Goal: Task Accomplishment & Management: Complete application form

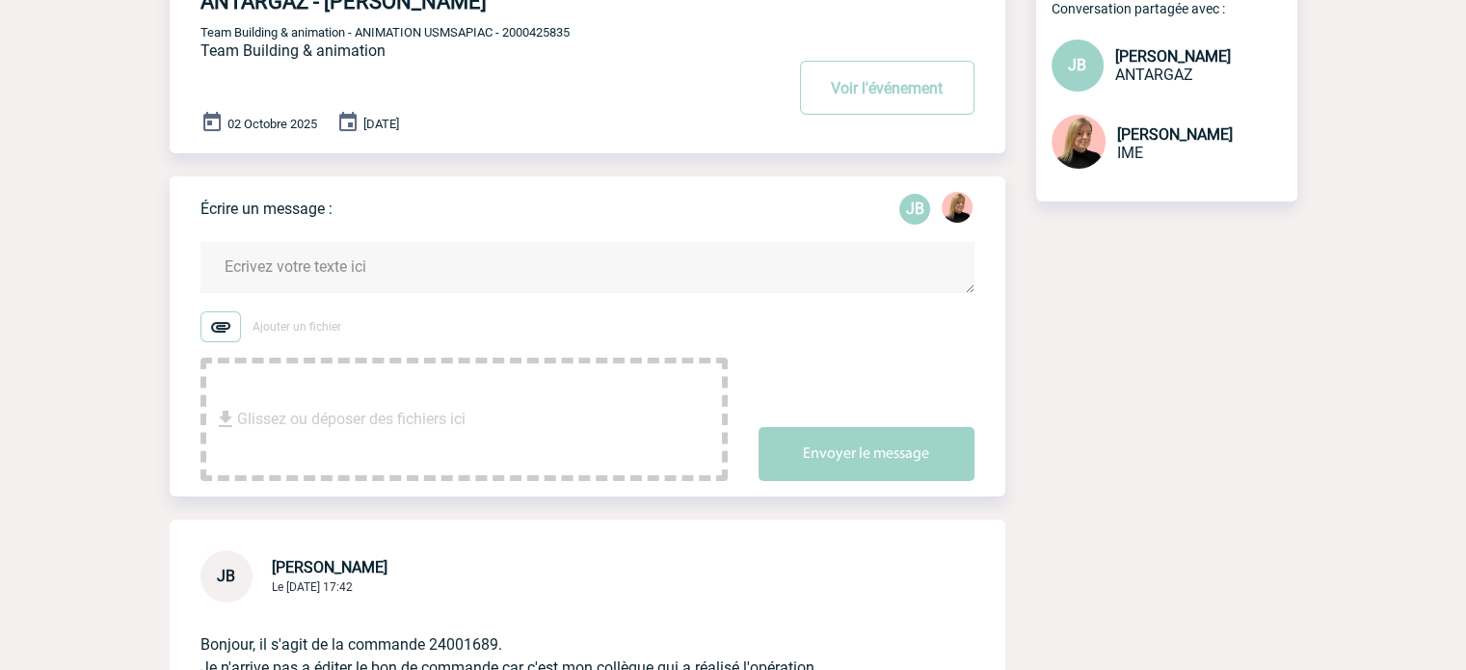
scroll to position [96, 0]
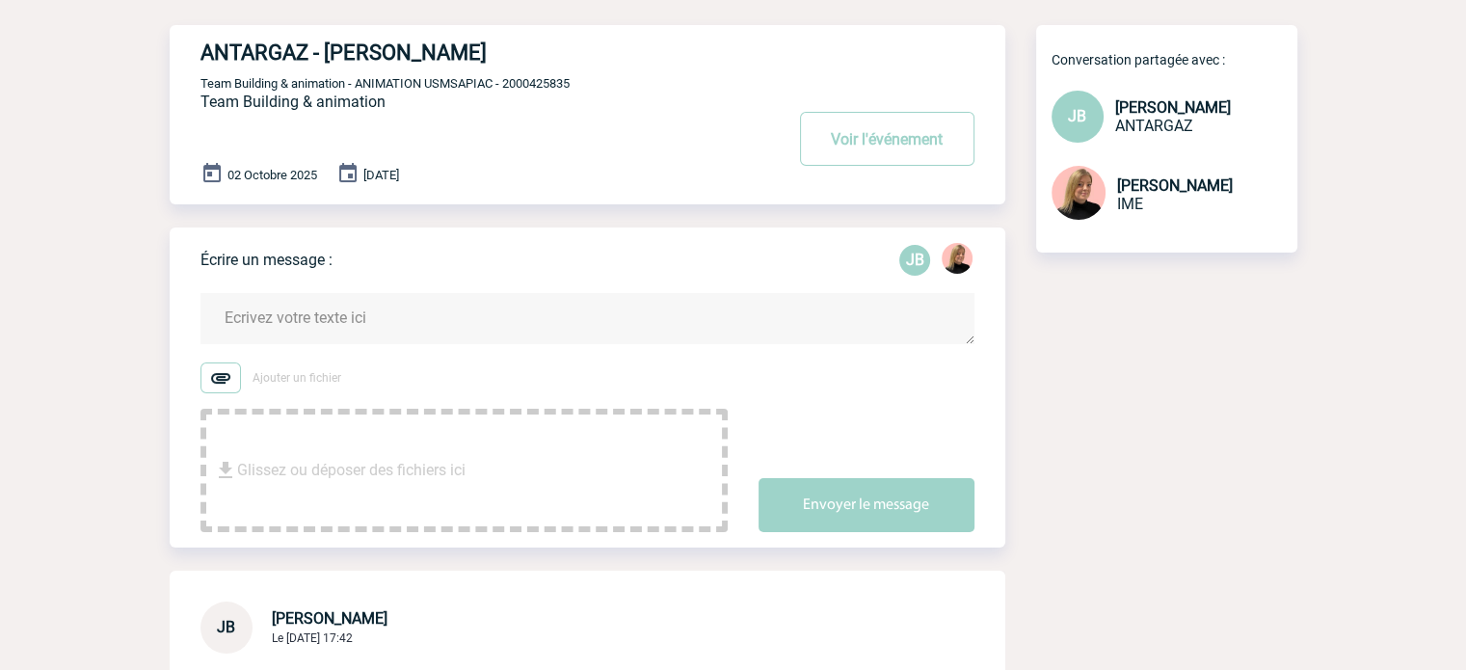
click at [400, 331] on textarea at bounding box center [587, 318] width 774 height 51
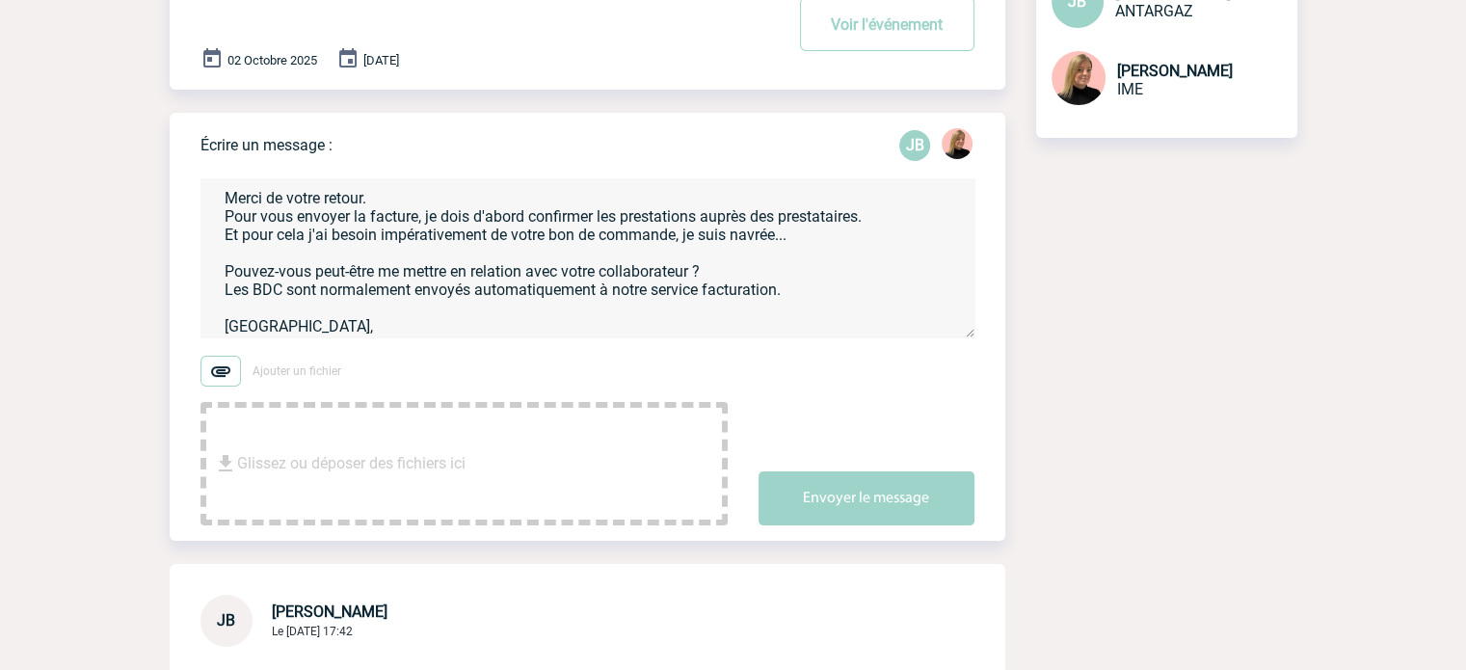
scroll to position [60, 0]
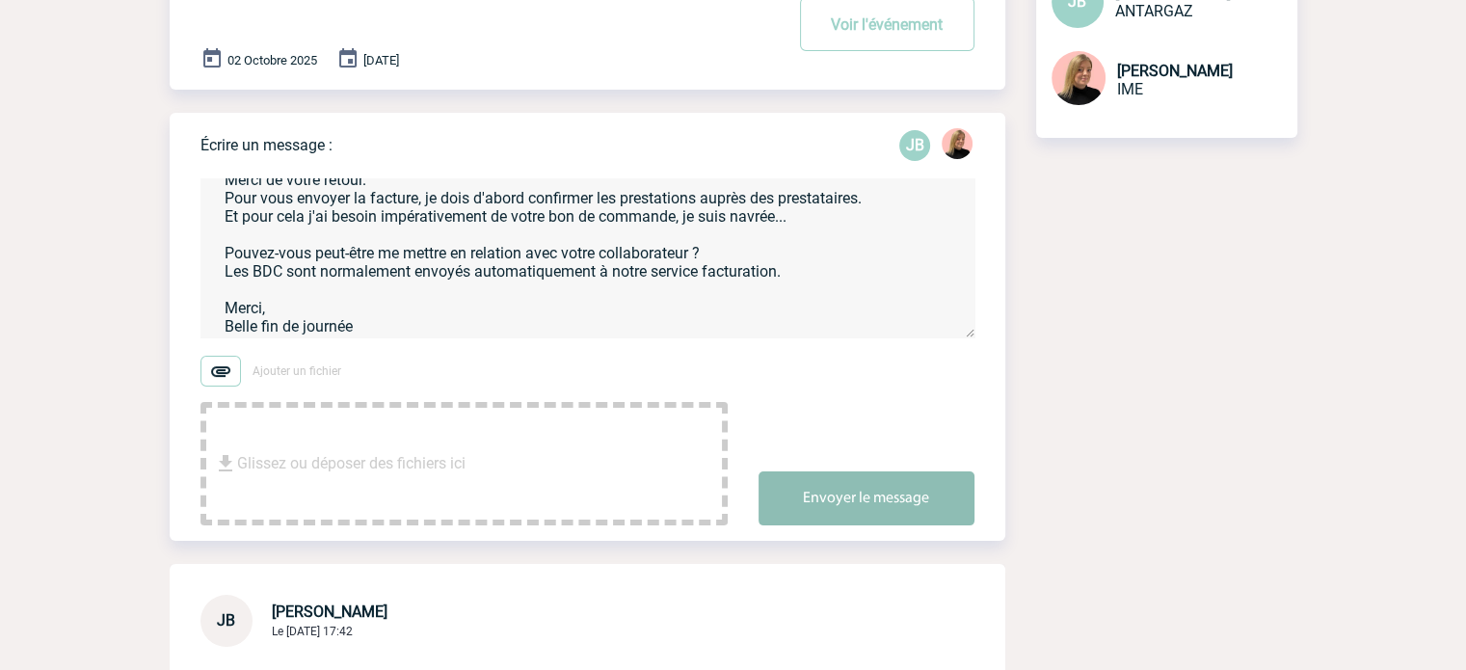
type textarea "Bonjour Jérémy, Merci de votre retour. Pour vous envoyer la facture, je dois d'…"
click at [837, 492] on button "Envoyer le message" at bounding box center [867, 498] width 216 height 54
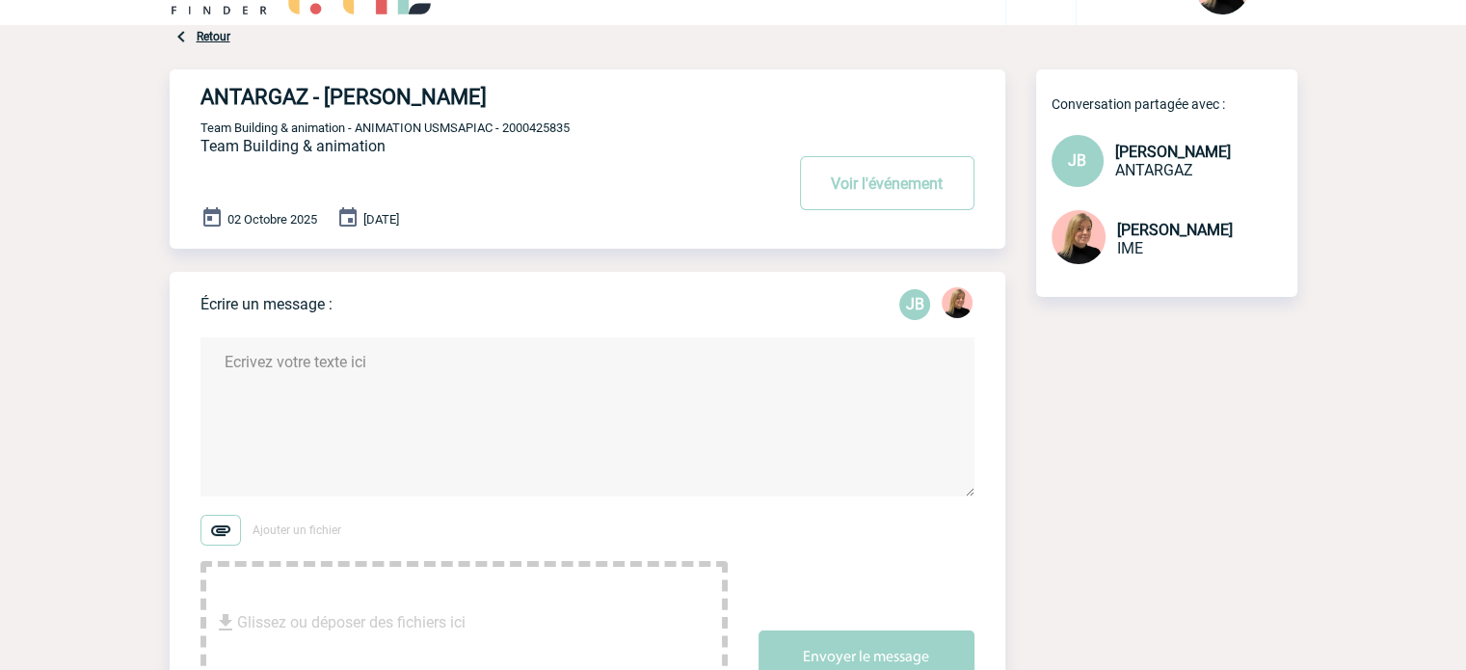
scroll to position [0, 0]
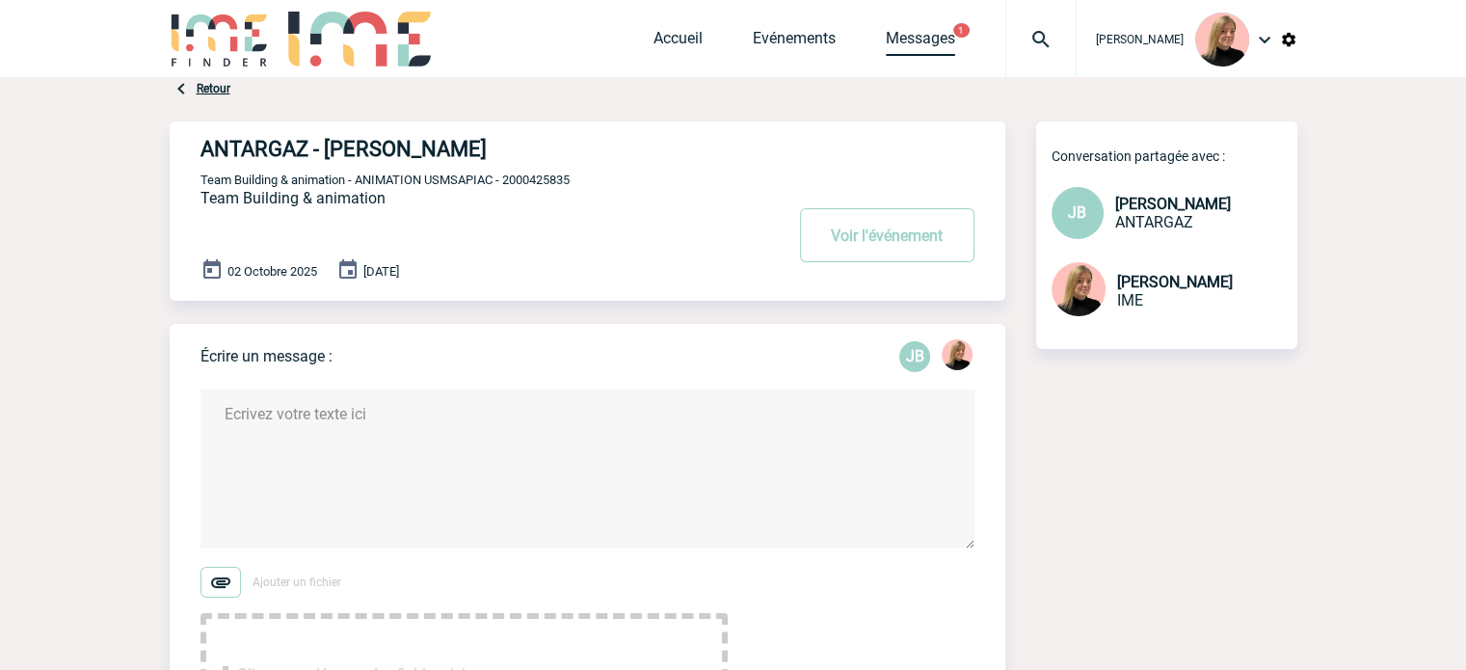
click at [946, 41] on link "Messages" at bounding box center [920, 42] width 69 height 27
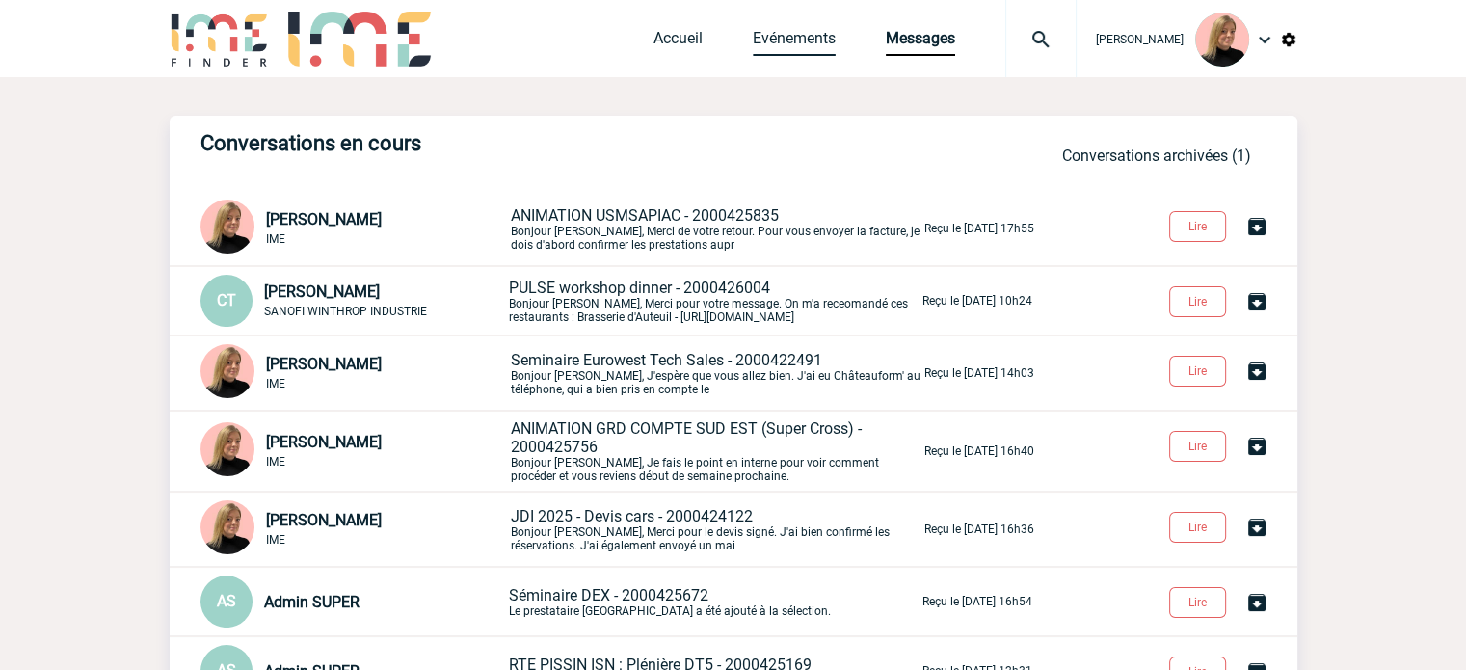
click at [794, 47] on link "Evénements" at bounding box center [794, 42] width 83 height 27
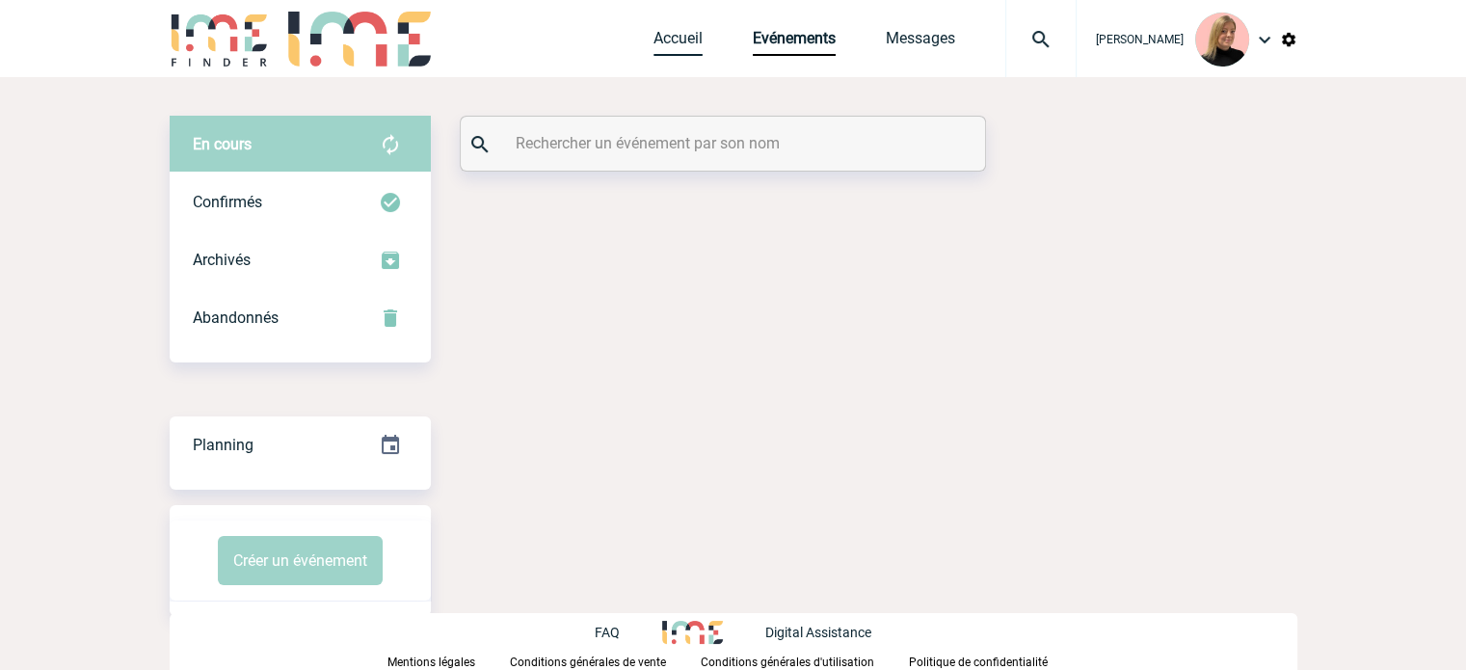
click at [686, 48] on link "Accueil" at bounding box center [677, 42] width 49 height 27
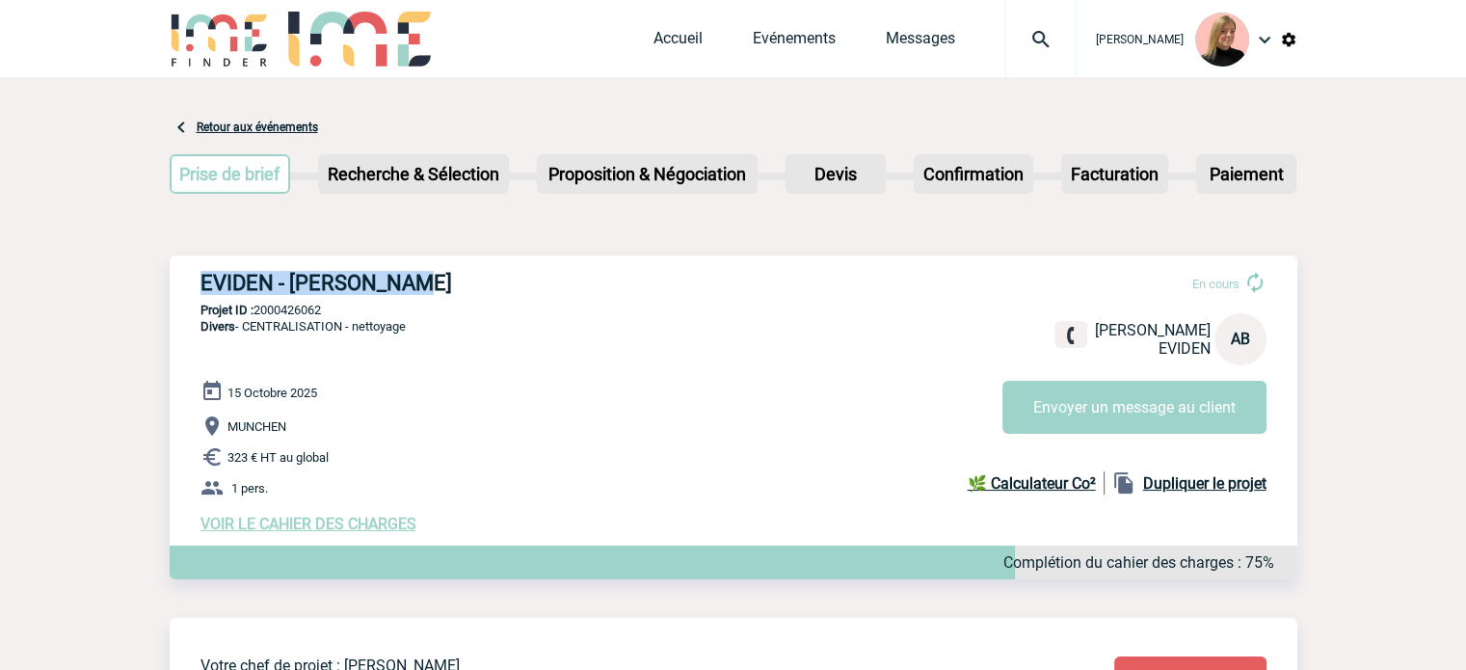
drag, startPoint x: 329, startPoint y: 277, endPoint x: 466, endPoint y: 282, distance: 137.0
click at [466, 282] on h3 "EVIDEN - Arne BELTER" at bounding box center [489, 283] width 578 height 24
copy h3 "EVIDEN - Arne BELTER"
click at [656, 317] on p "Projet ID : 2000426062" at bounding box center [734, 310] width 1128 height 14
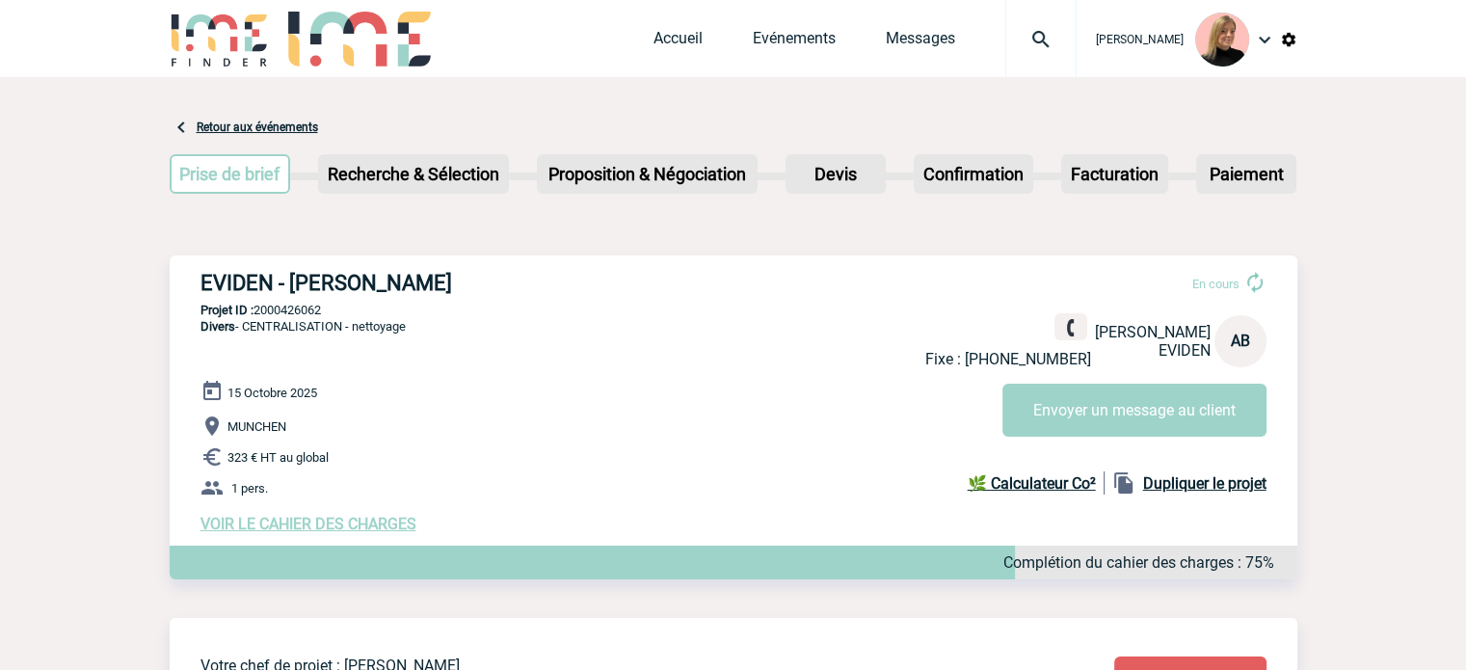
click at [299, 317] on div "EVIDEN - Arne BELTER En cours Fixe : +4989541992176 Arne BELTER EVIDEN AB Envoy…" at bounding box center [734, 401] width 1128 height 293
click at [299, 311] on p "Projet ID : 2000426062" at bounding box center [734, 310] width 1128 height 14
copy p "2000426062"
click at [293, 308] on p "Projet ID : 2000426062" at bounding box center [734, 310] width 1128 height 14
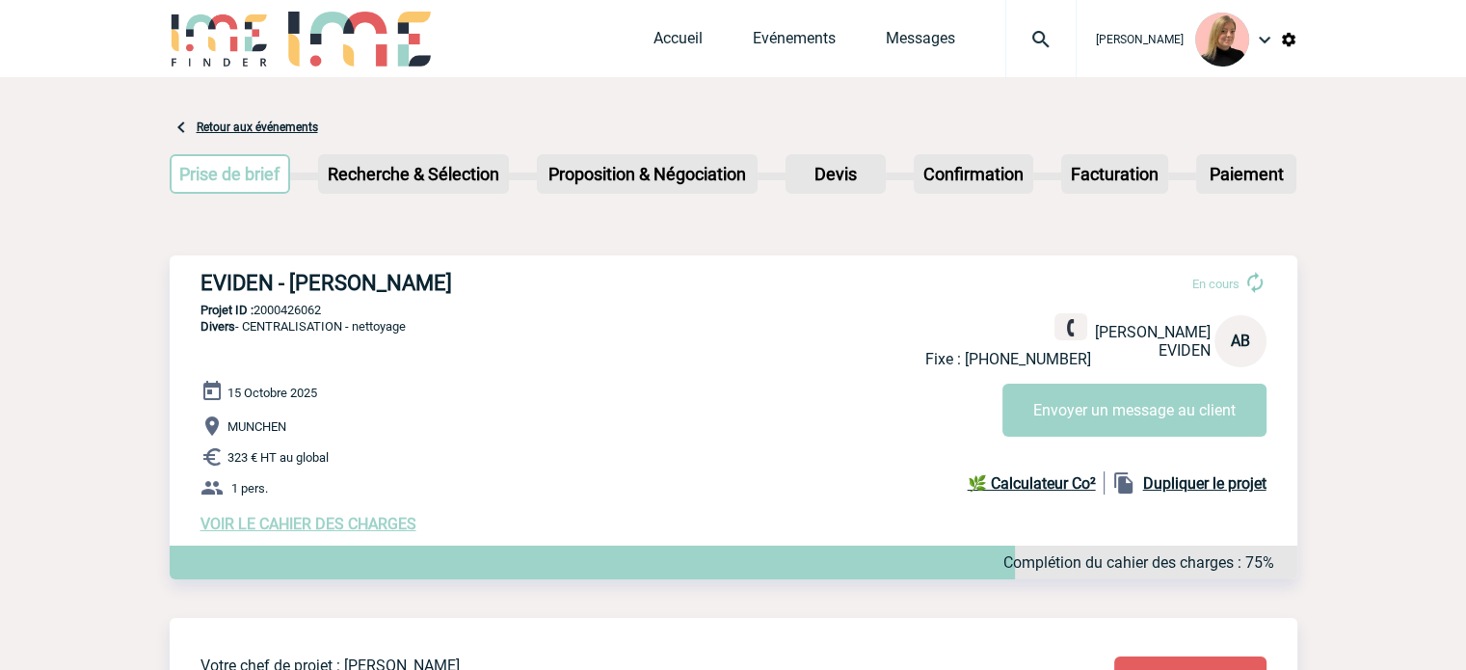
click at [293, 308] on p "Projet ID : 2000426062" at bounding box center [734, 310] width 1128 height 14
click at [311, 306] on p "Projet ID : 2000426062" at bounding box center [734, 310] width 1128 height 14
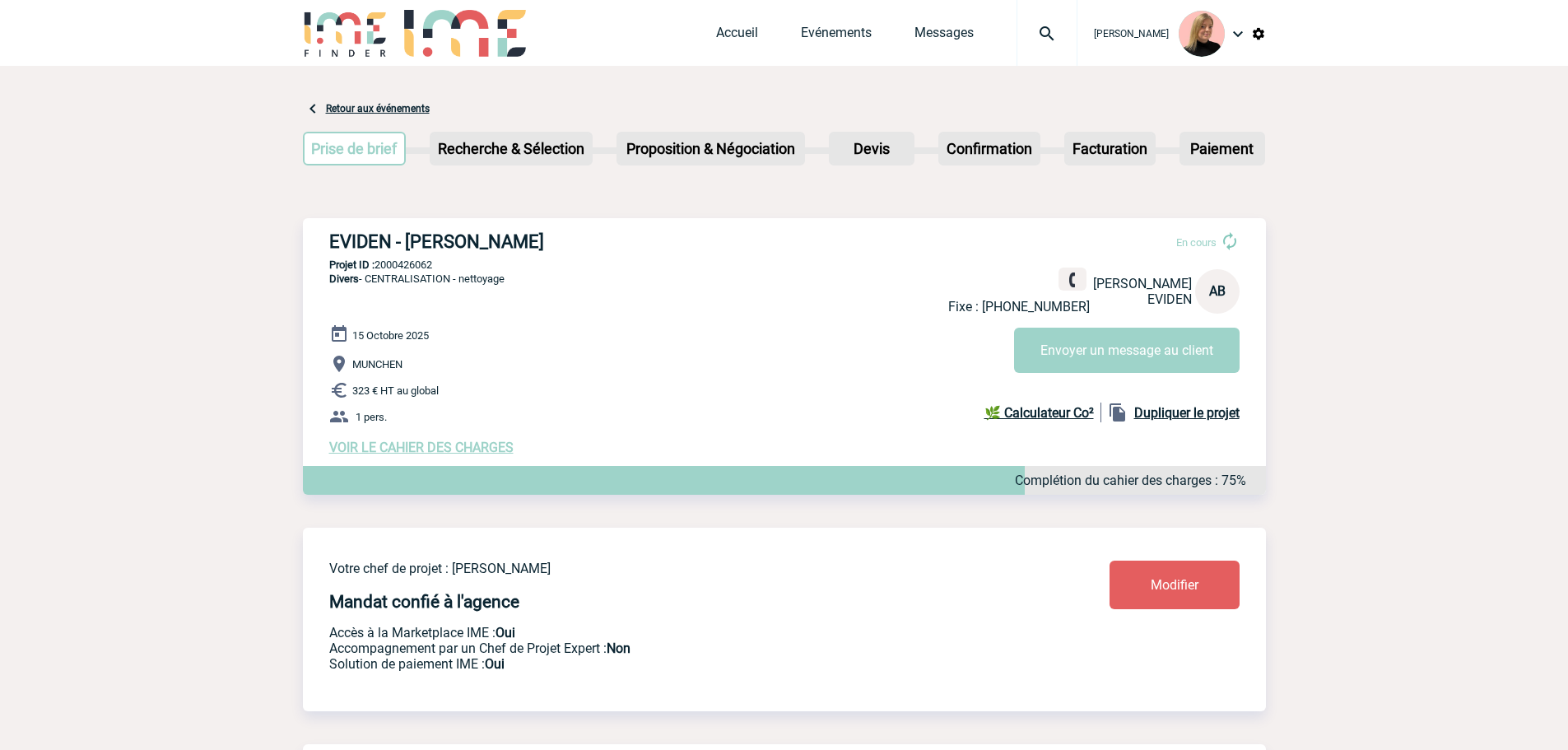
click at [361, 112] on link "Retour aux événements" at bounding box center [377, 108] width 103 height 11
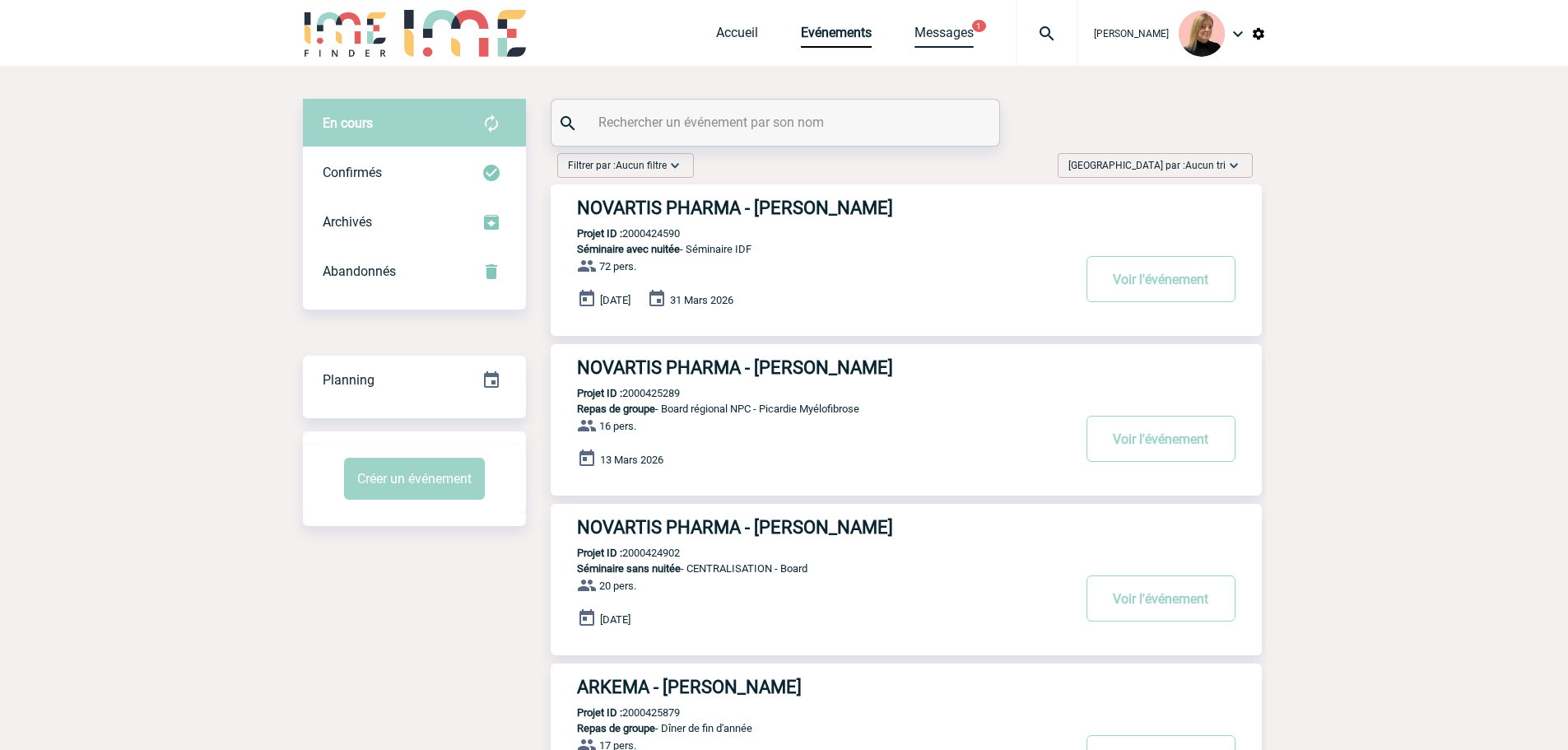
click at [940, 36] on link "Messages" at bounding box center [944, 36] width 59 height 23
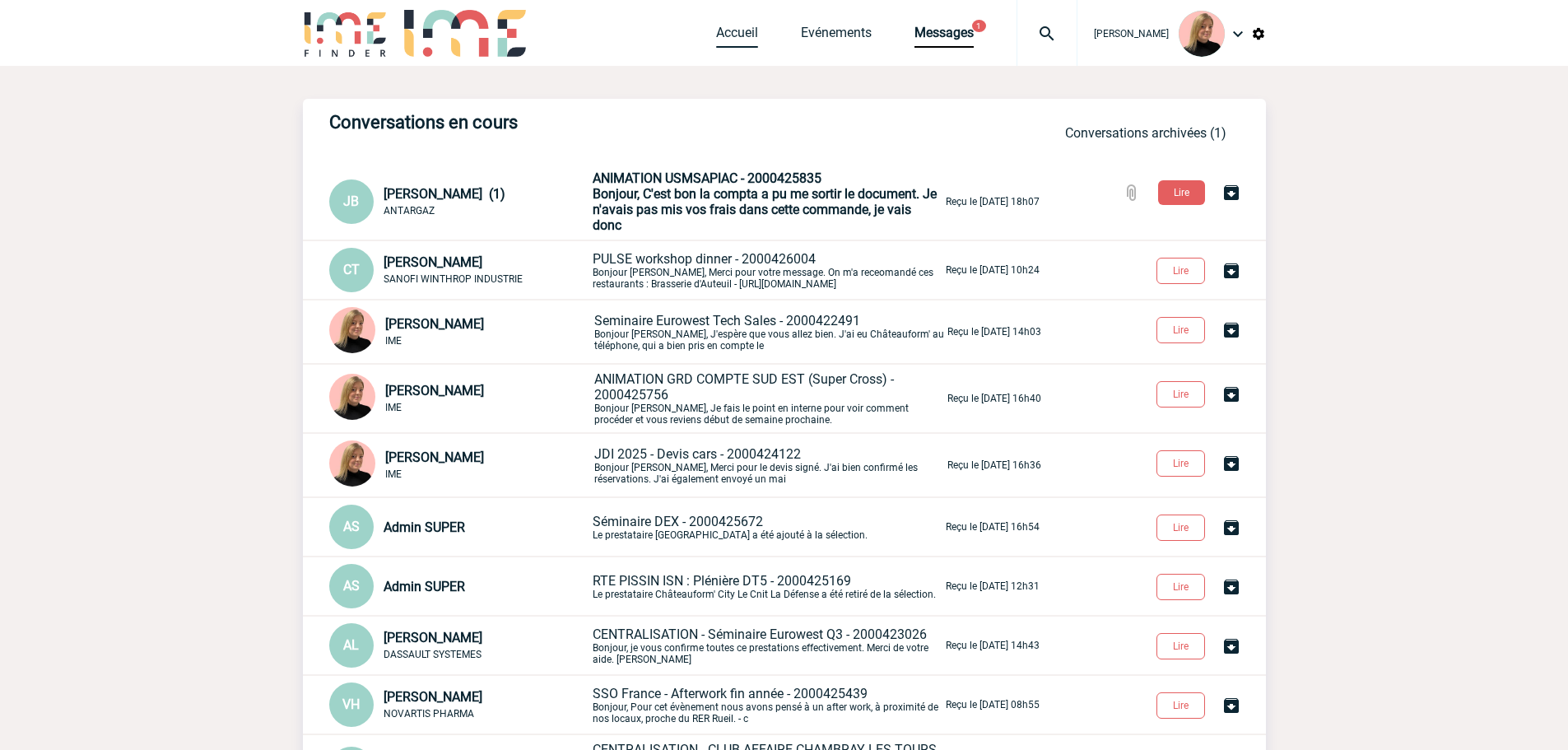
click at [733, 37] on link "Accueil" at bounding box center [737, 36] width 42 height 23
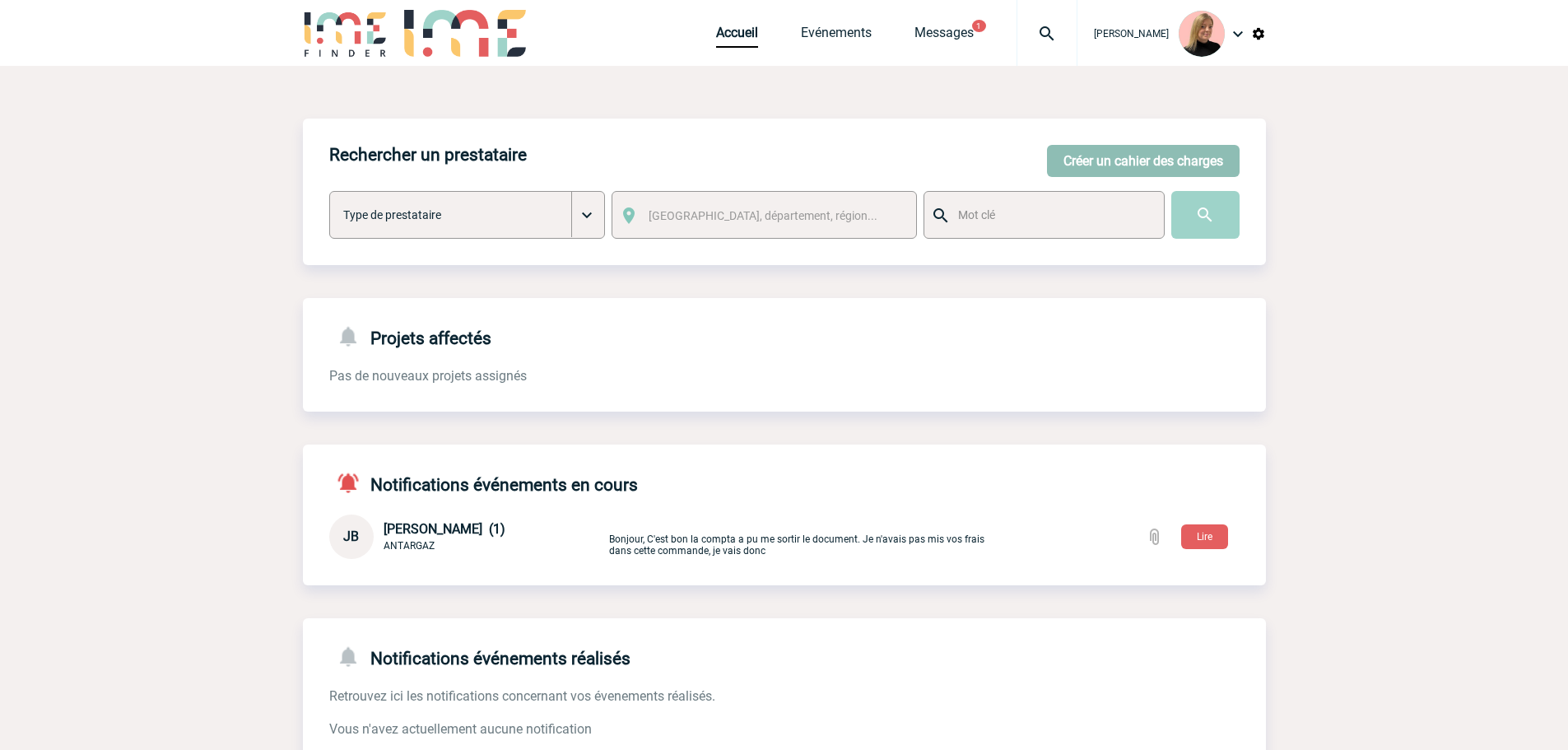
click at [1095, 158] on button "Créer un cahier des charges" at bounding box center [1144, 161] width 193 height 32
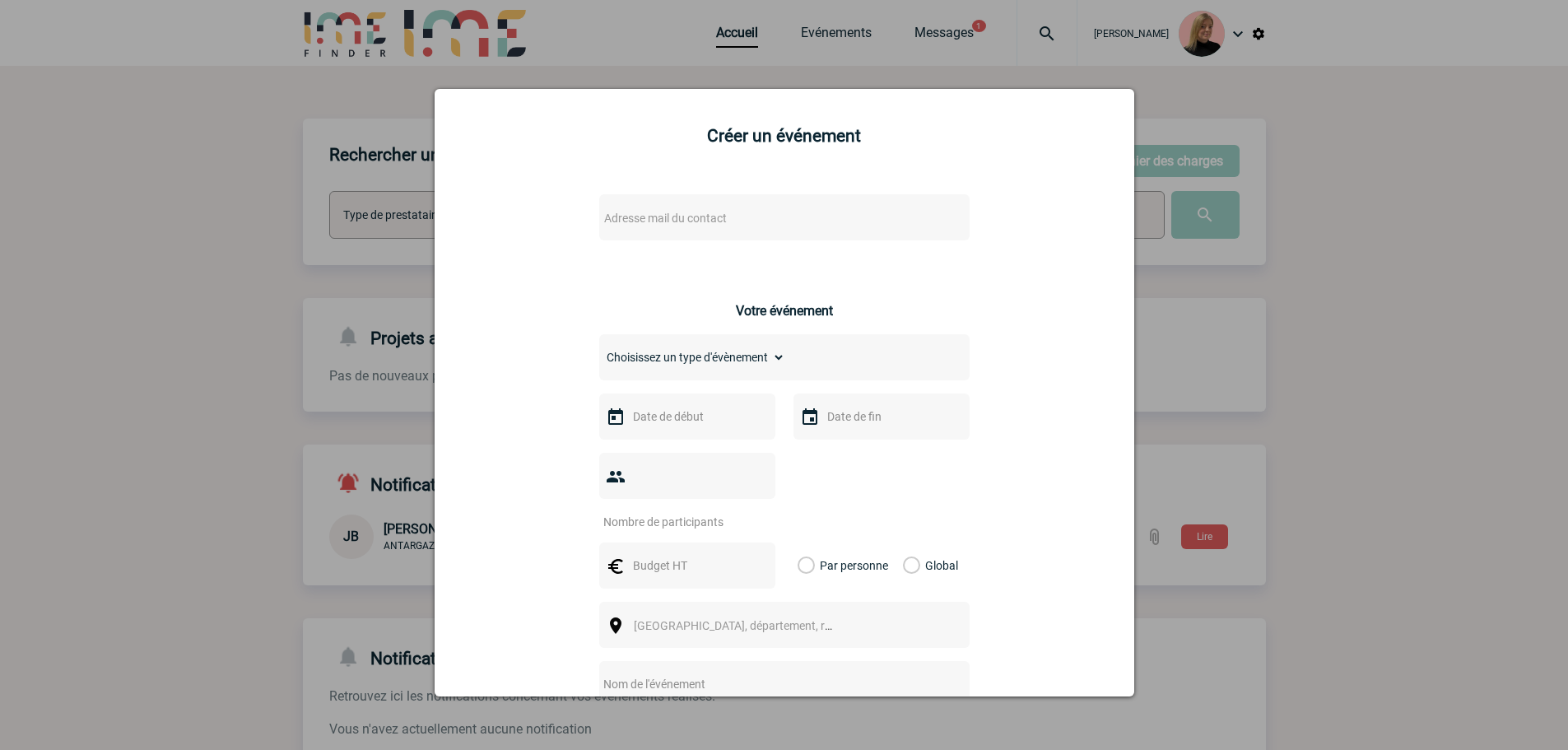
click at [621, 216] on span "Adresse mail du contact" at bounding box center [665, 218] width 123 height 13
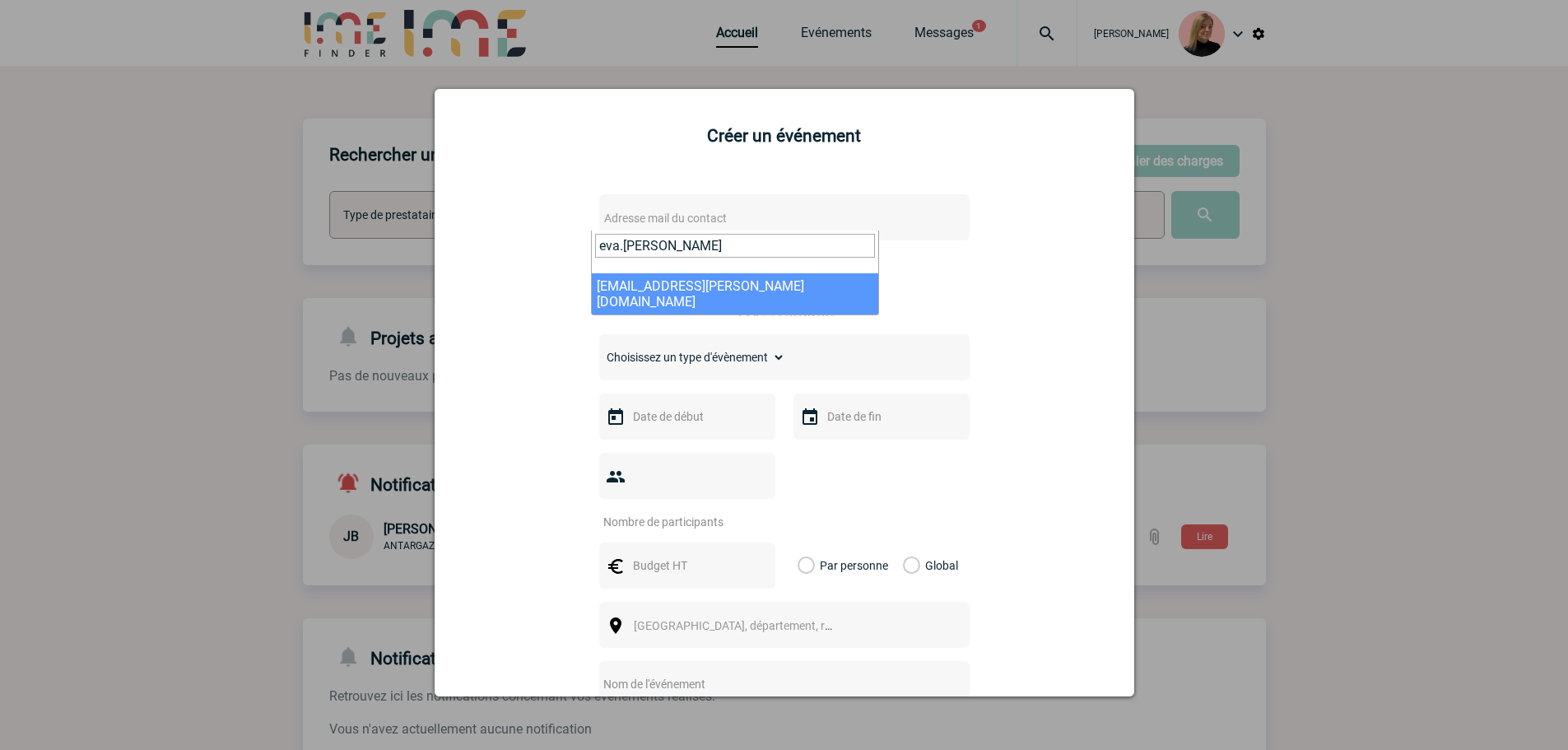
type input "eva.martin"
drag, startPoint x: 675, startPoint y: 247, endPoint x: 541, endPoint y: 235, distance: 134.5
click at [541, 235] on body "Estelle PERIOU Accueil Evénements 1" at bounding box center [784, 415] width 1568 height 830
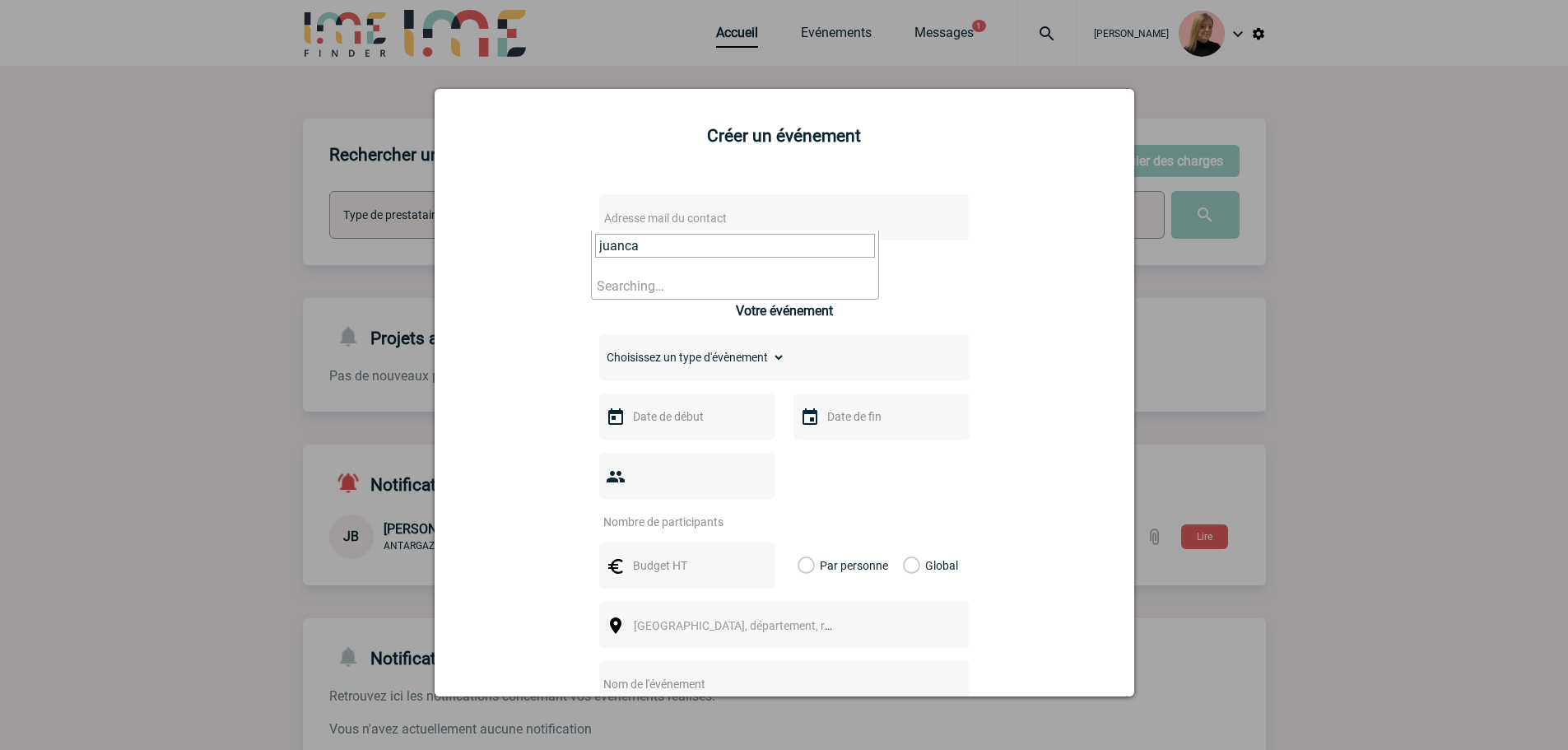
type input "juancar"
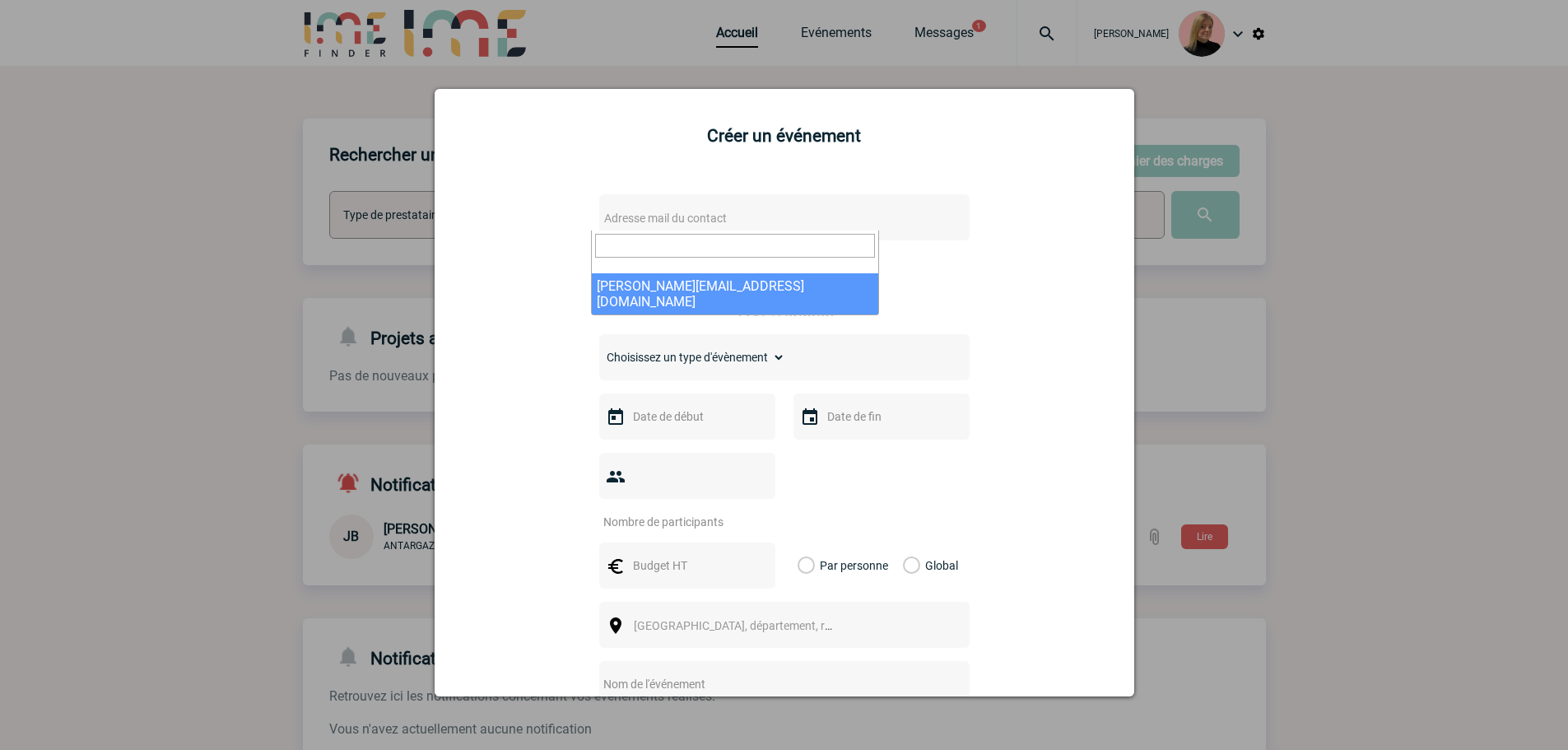
select select "133183"
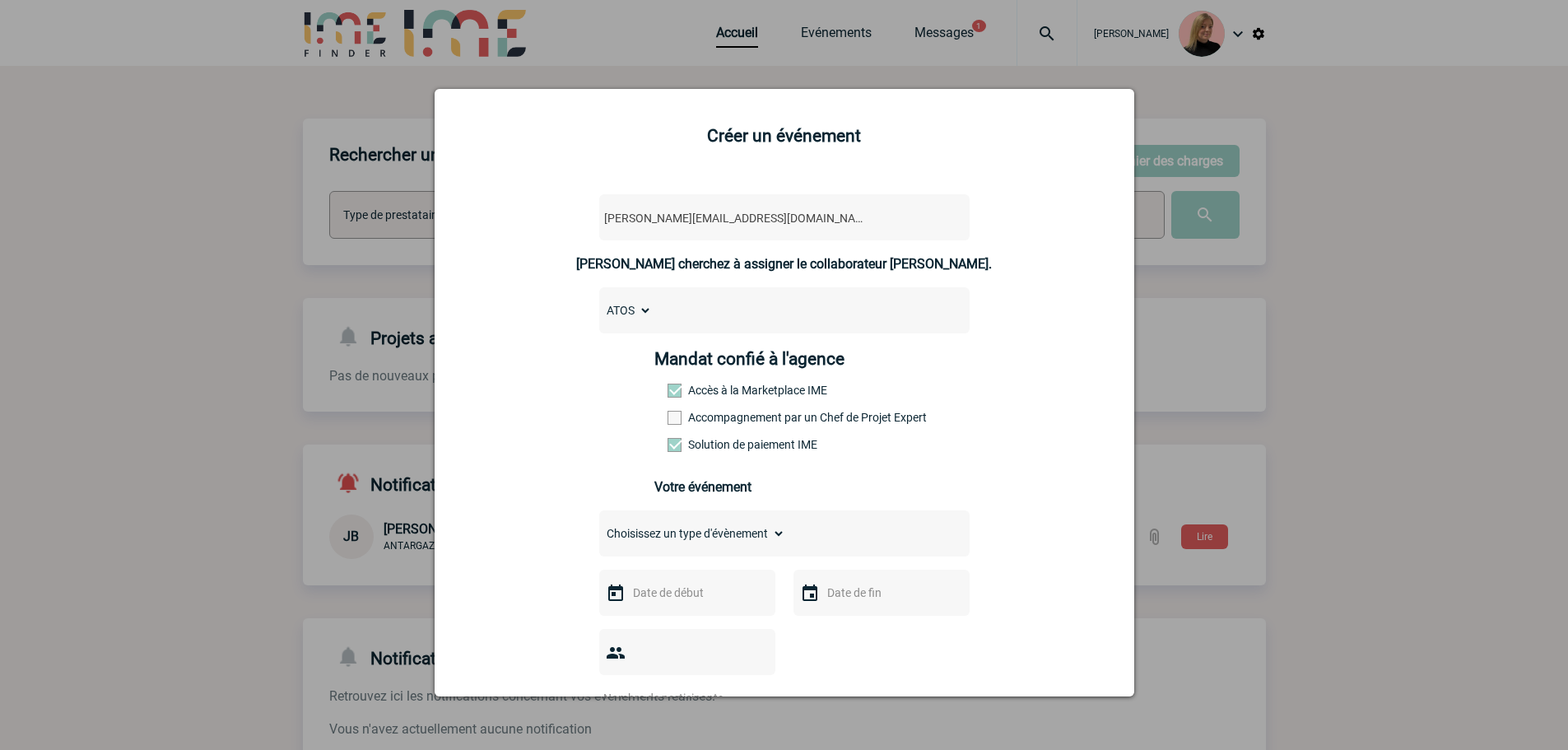
click at [740, 424] on label "Accompagnement par un Chef de Projet Expert" at bounding box center [704, 417] width 73 height 13
click at [0, 0] on input "Accompagnement par un Chef de Projet Expert" at bounding box center [0, 0] width 0 height 0
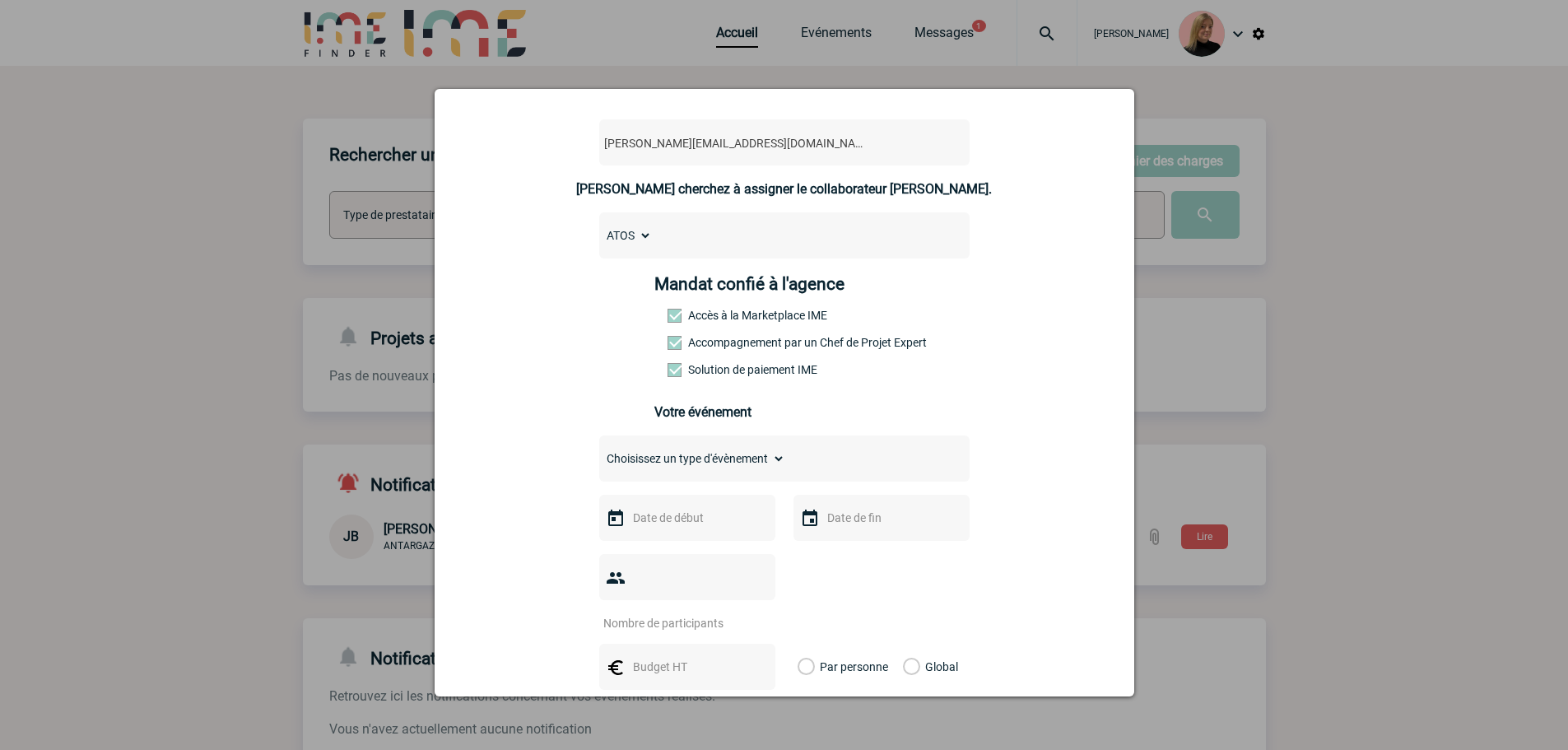
scroll to position [165, 0]
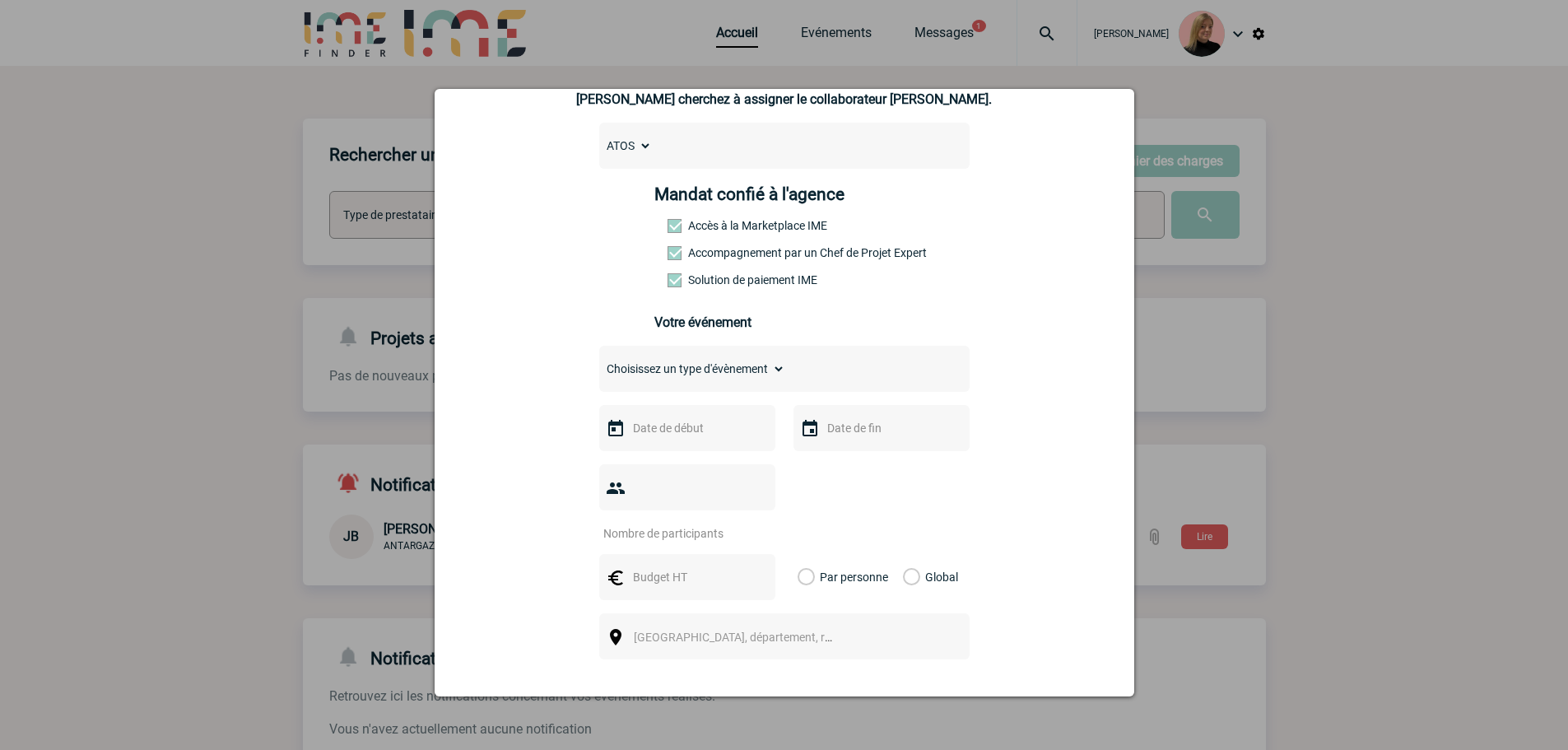
click at [738, 260] on label "Accompagnement par un Chef de Projet Expert" at bounding box center [704, 252] width 73 height 13
click at [0, 0] on input "Accompagnement par un Chef de Projet Expert" at bounding box center [0, 0] width 0 height 0
click at [700, 360] on div "Choisissez un type d'évènement Séminaire avec nuitée Séminaire sans nuitée Repa…" at bounding box center [785, 369] width 371 height 46
click at [694, 369] on select "Choisissez un type d'évènement Séminaire avec nuitée Séminaire sans nuitée Repa…" at bounding box center [693, 368] width 186 height 23
select select "9"
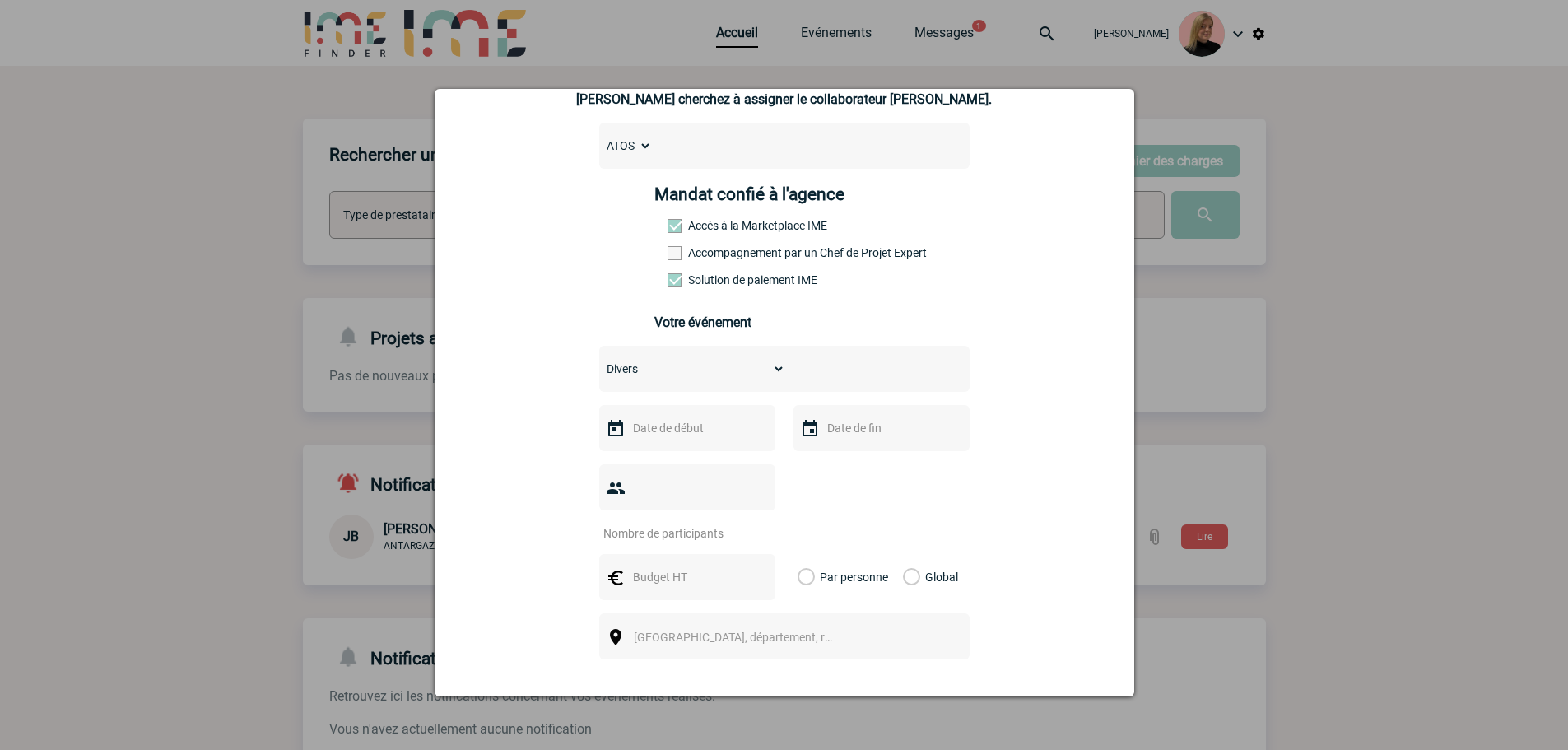
click at [600, 361] on select "Choisissez un type d'évènement Séminaire avec nuitée Séminaire sans nuitée Repa…" at bounding box center [693, 368] width 186 height 23
click at [654, 431] on input "text" at bounding box center [685, 428] width 114 height 21
click at [705, 593] on link "15" at bounding box center [706, 589] width 31 height 30
type input "15-10-2025"
click at [725, 523] on input "number" at bounding box center [676, 533] width 155 height 21
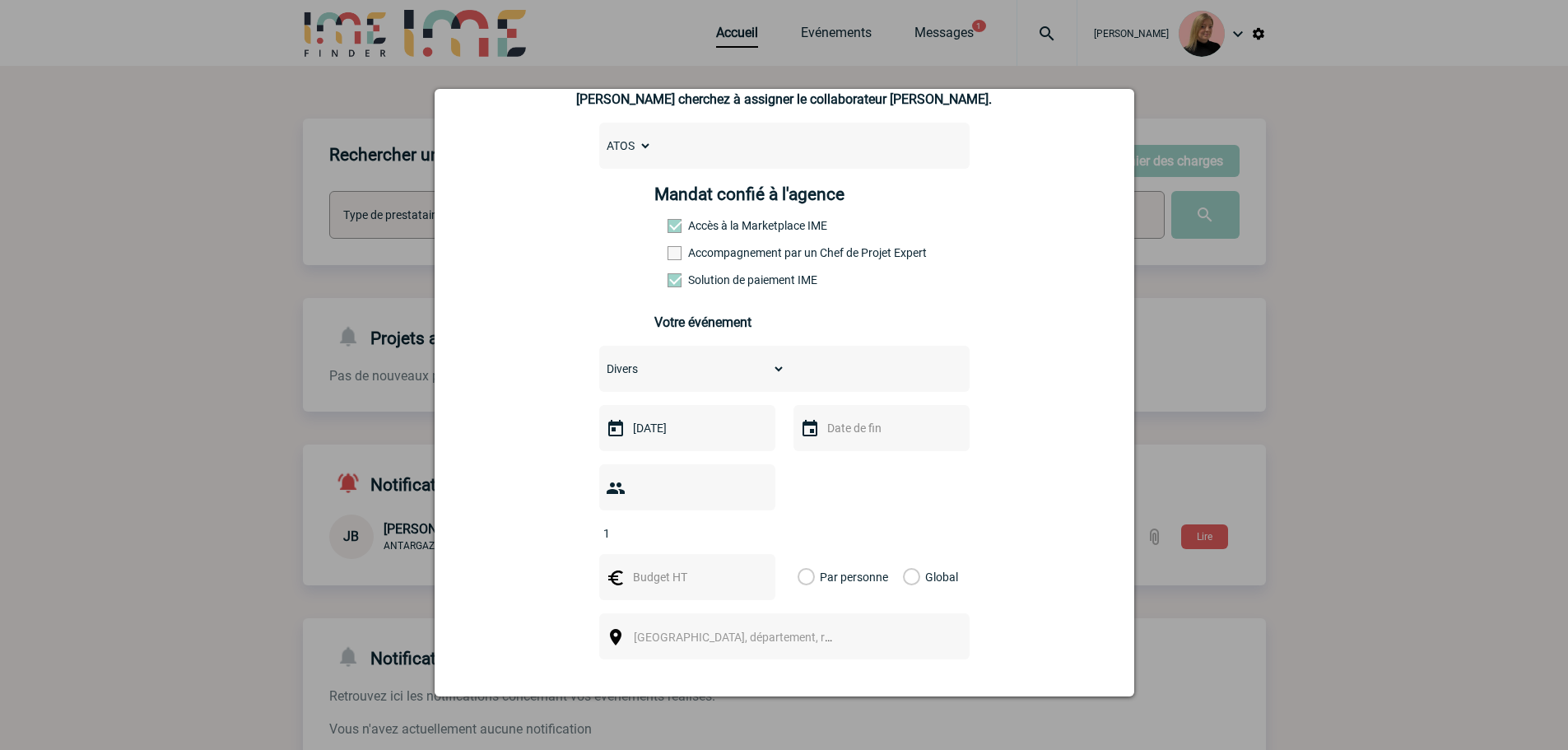
type input "1"
click at [699, 554] on div at bounding box center [687, 577] width 176 height 46
click at [662, 566] on input "text" at bounding box center [685, 577] width 114 height 21
click at [674, 566] on input "text" at bounding box center [685, 577] width 114 height 21
type input "1950"
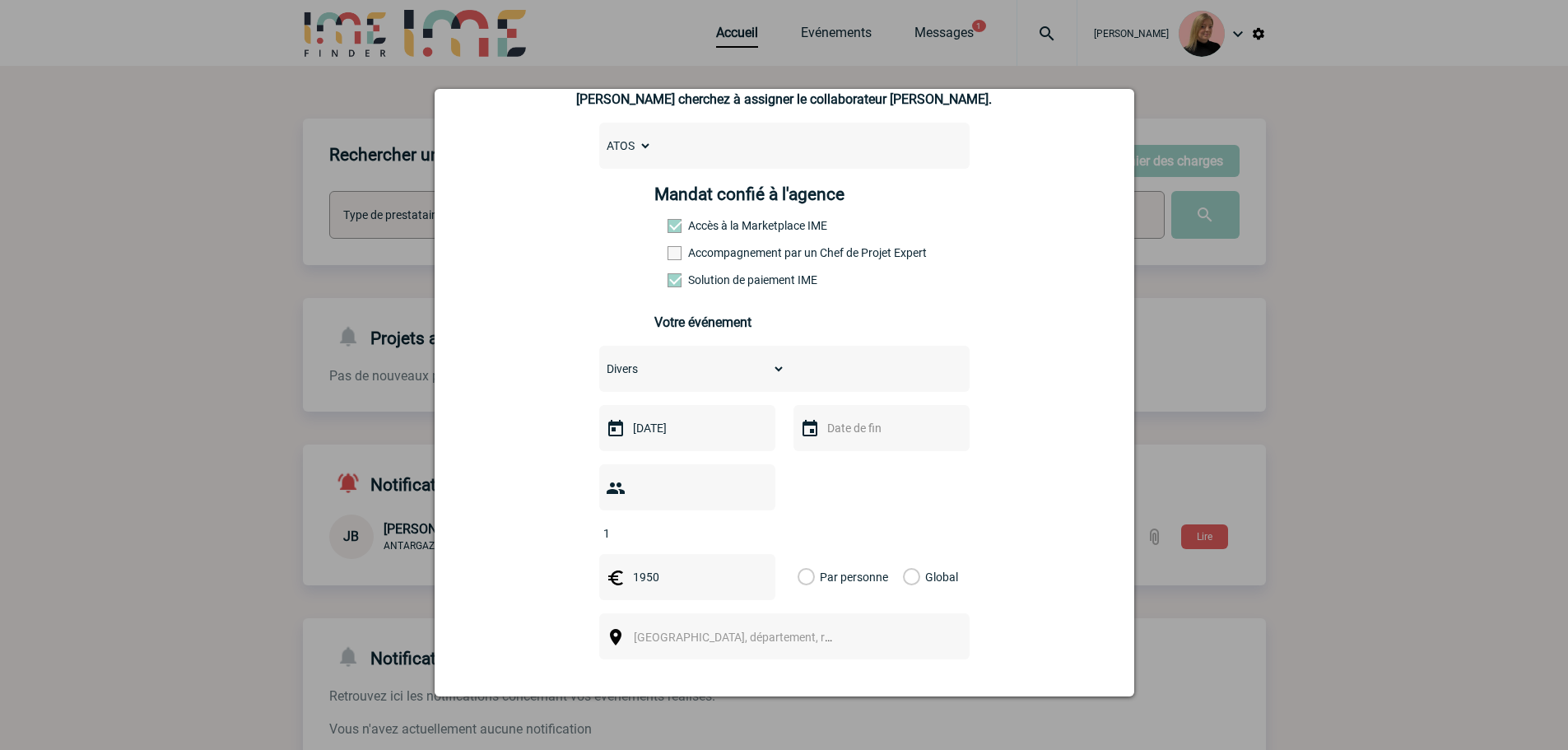
click at [903, 554] on label "Global" at bounding box center [908, 577] width 11 height 46
click at [0, 0] on input "Global" at bounding box center [0, 0] width 0 height 0
click at [857, 613] on div "Ville, département, région..." at bounding box center [785, 636] width 371 height 46
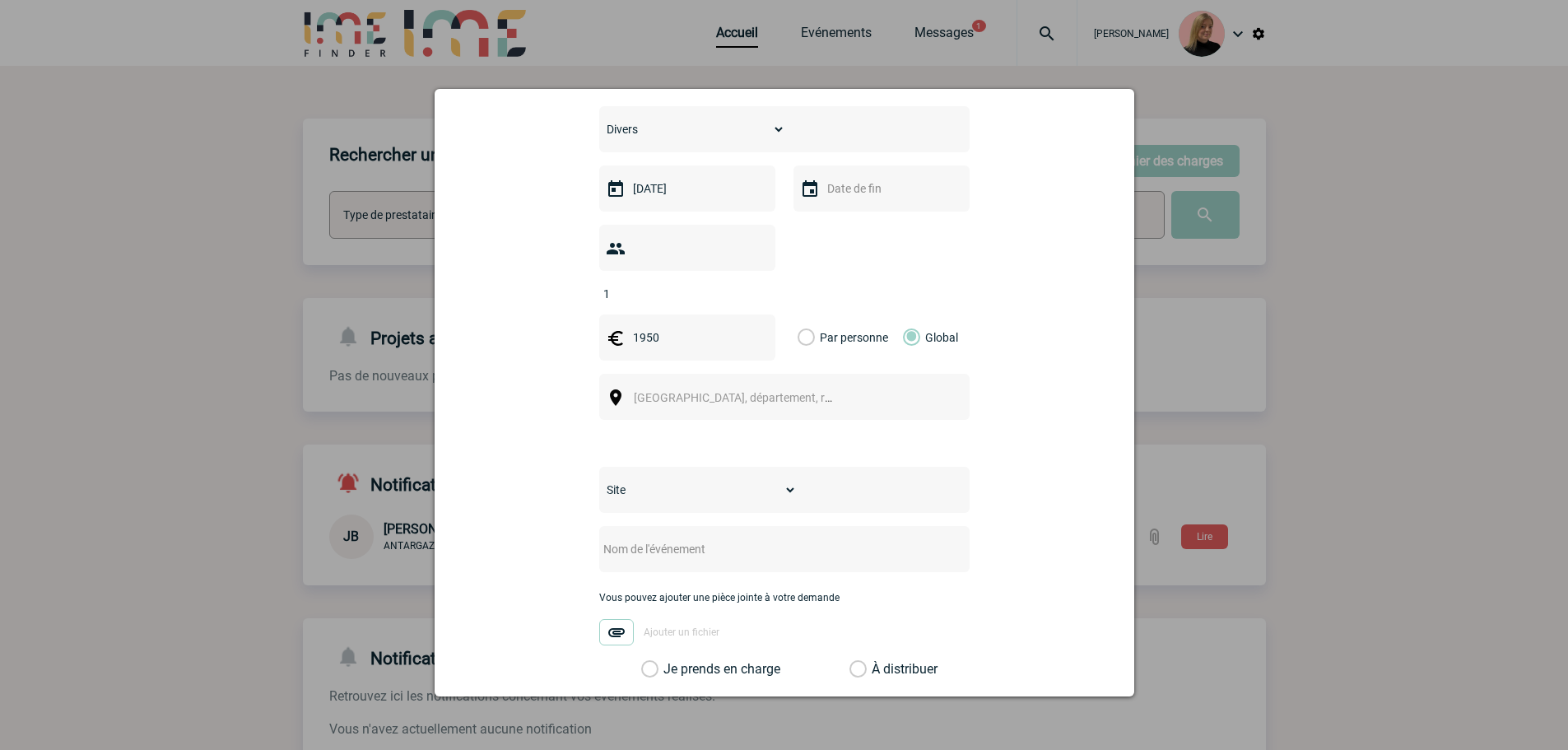
scroll to position [412, 0]
click at [661, 531] on input "text" at bounding box center [763, 542] width 327 height 21
click at [647, 384] on span "Ville, département, région..." at bounding box center [748, 390] width 229 height 13
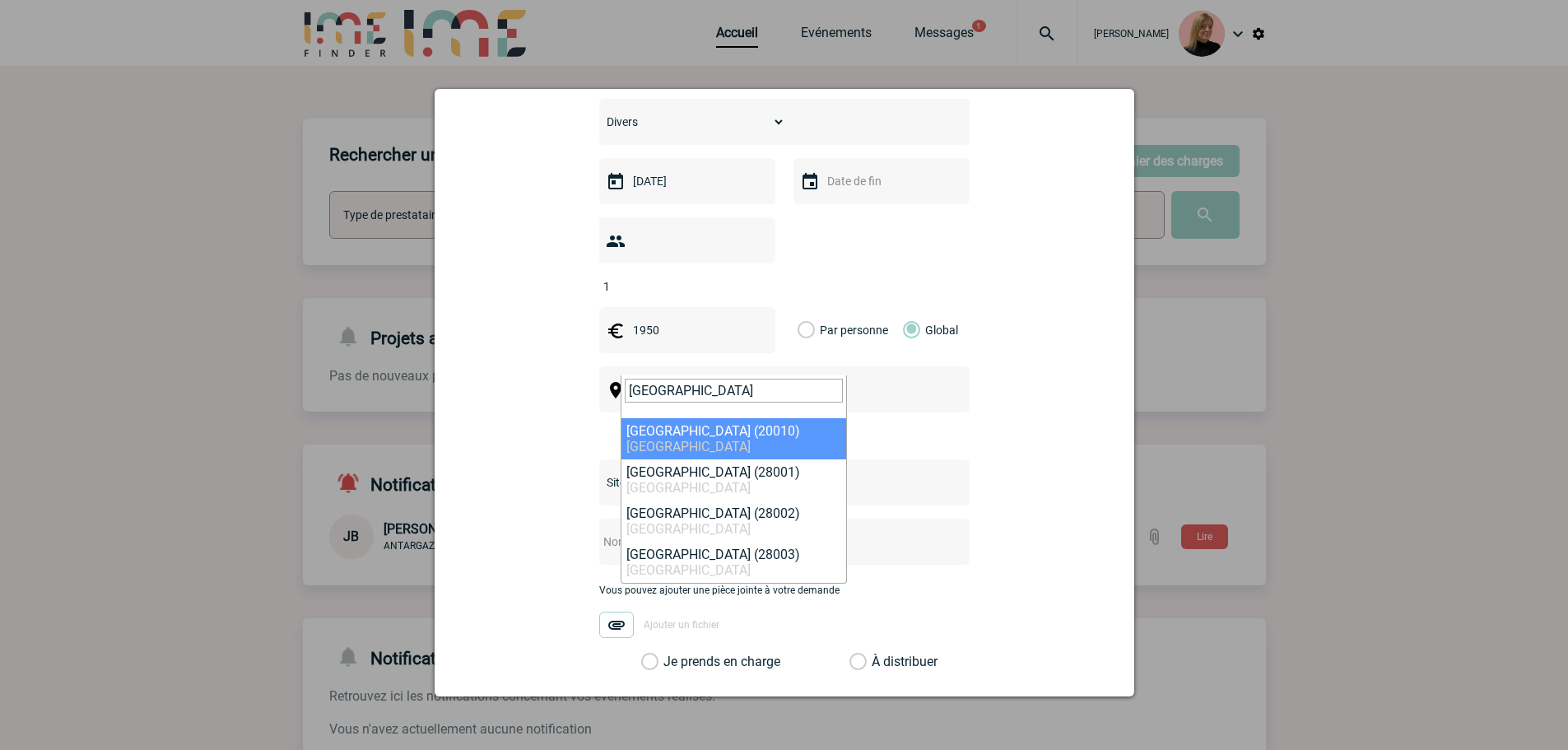
type input "madrid"
select select "315051"
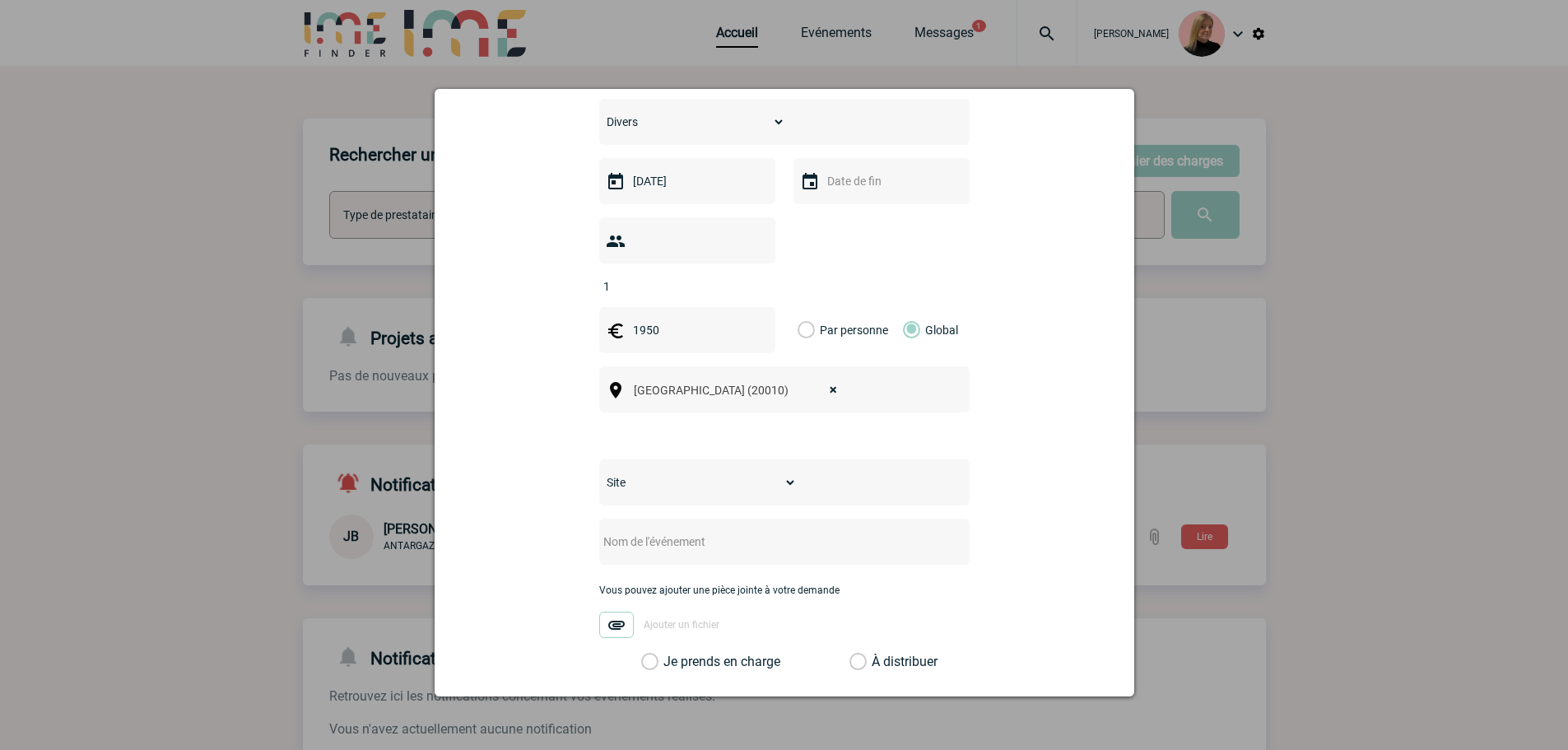
click at [656, 471] on select "Site AMESYS CONSEIL MONTPELLIER INFOGERANCE SAS SPAIN SAU" at bounding box center [698, 482] width 197 height 23
select select "51"
click at [600, 471] on select "Site AMESYS CONSEIL MONTPELLIER INFOGERANCE SAS SPAIN SAU" at bounding box center [698, 482] width 197 height 23
click at [657, 531] on input "text" at bounding box center [763, 542] width 327 height 21
click at [629, 531] on input "text" at bounding box center [763, 542] width 327 height 21
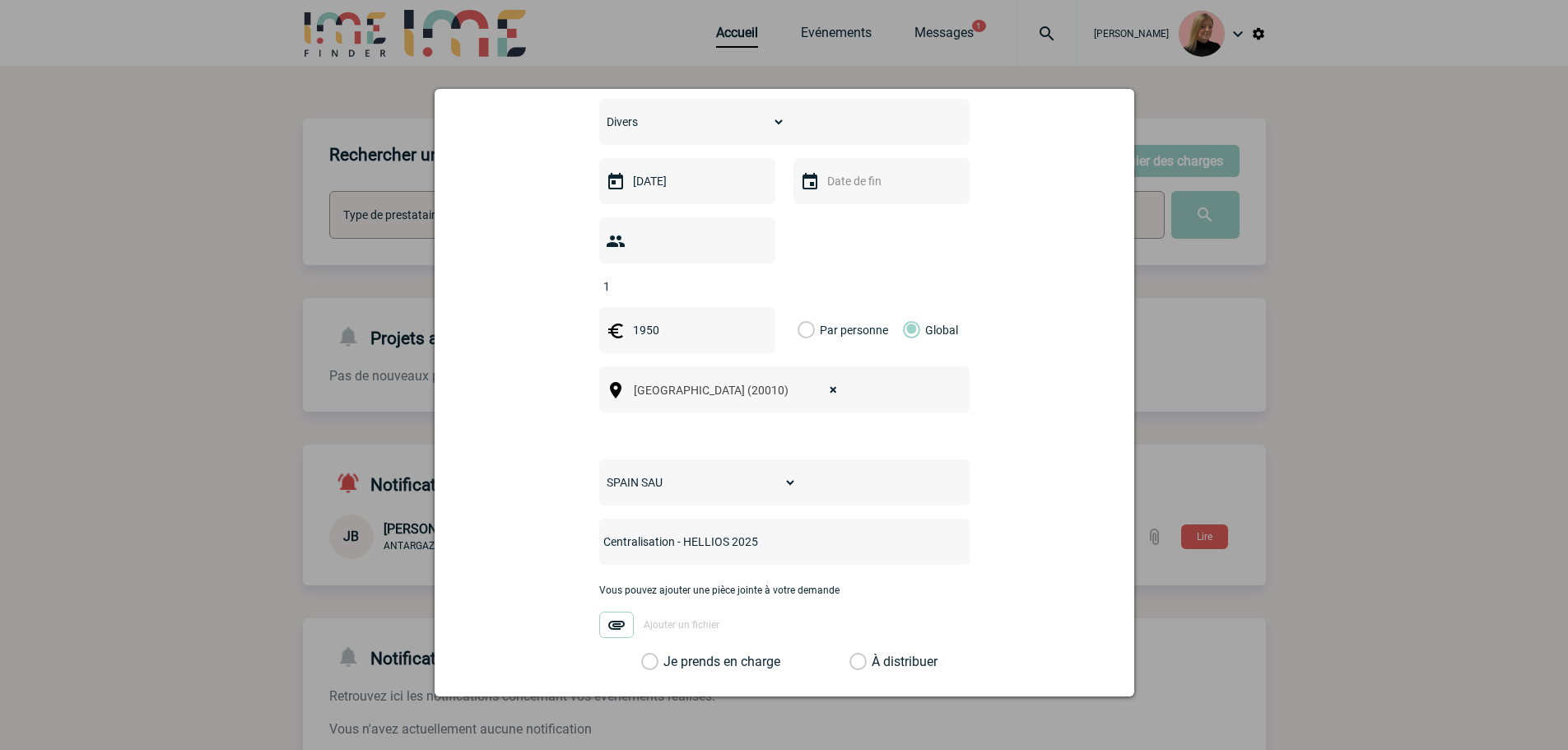
type input "Centralisation - HELLIOS 2025"
click at [676, 624] on div "Vous pouvez ajouter une pièce jointe à votre demande Ajouter un fichier" at bounding box center [785, 618] width 371 height 69
click at [670, 653] on label "Je prends en charge" at bounding box center [655, 661] width 28 height 16
click at [0, 0] on input "Je prends en charge" at bounding box center [0, 0] width 0 height 0
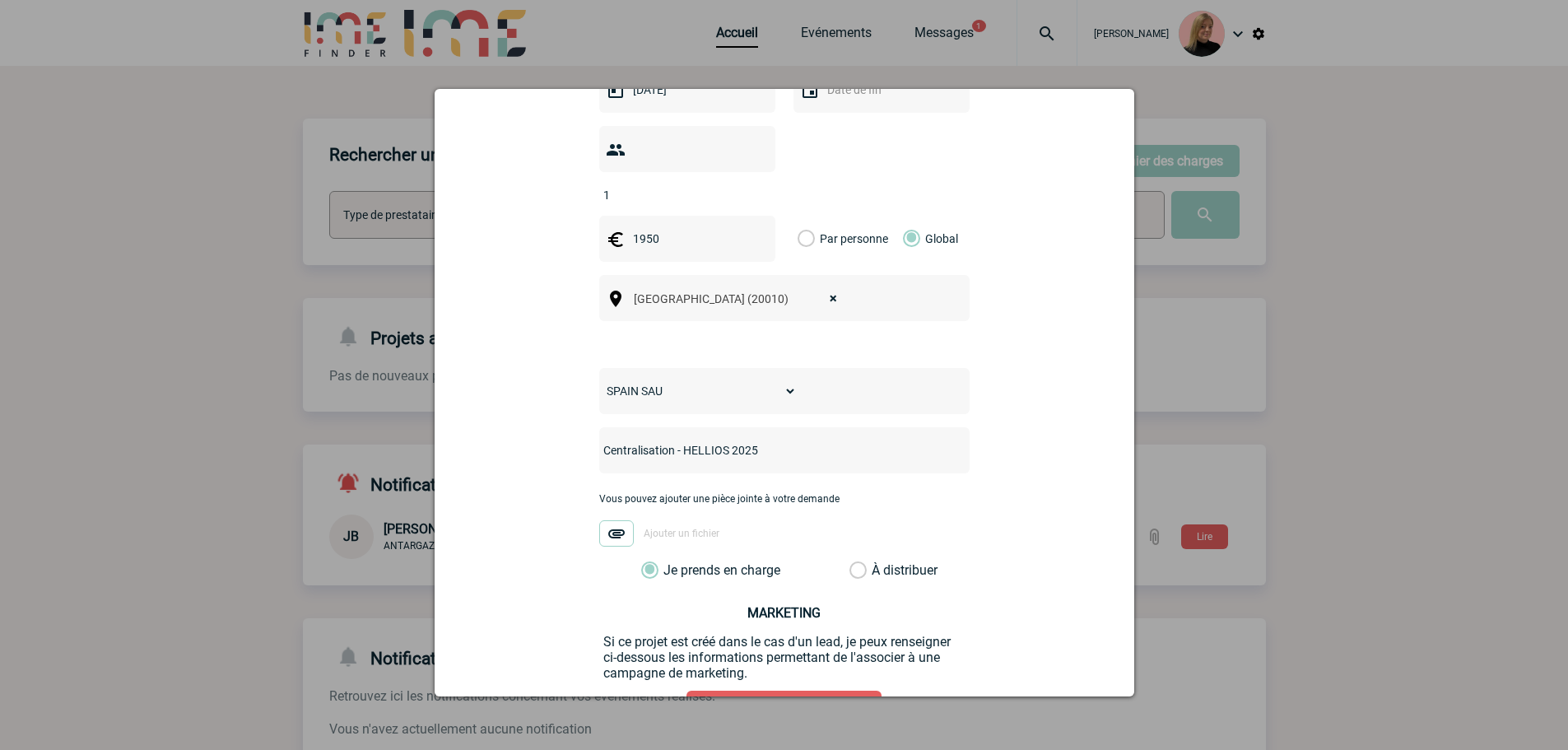
scroll to position [600, 0]
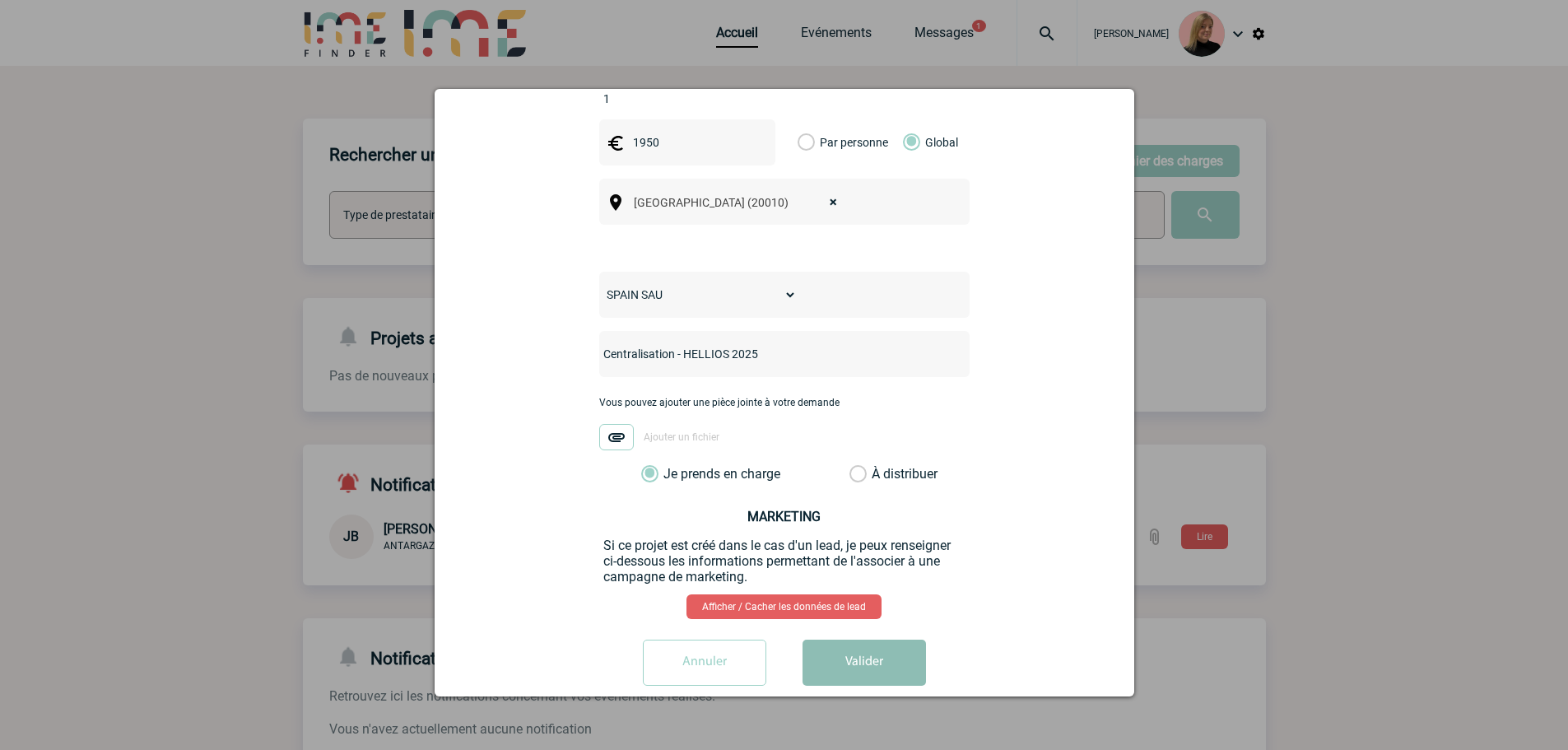
click at [827, 640] on button "Valider" at bounding box center [864, 663] width 124 height 46
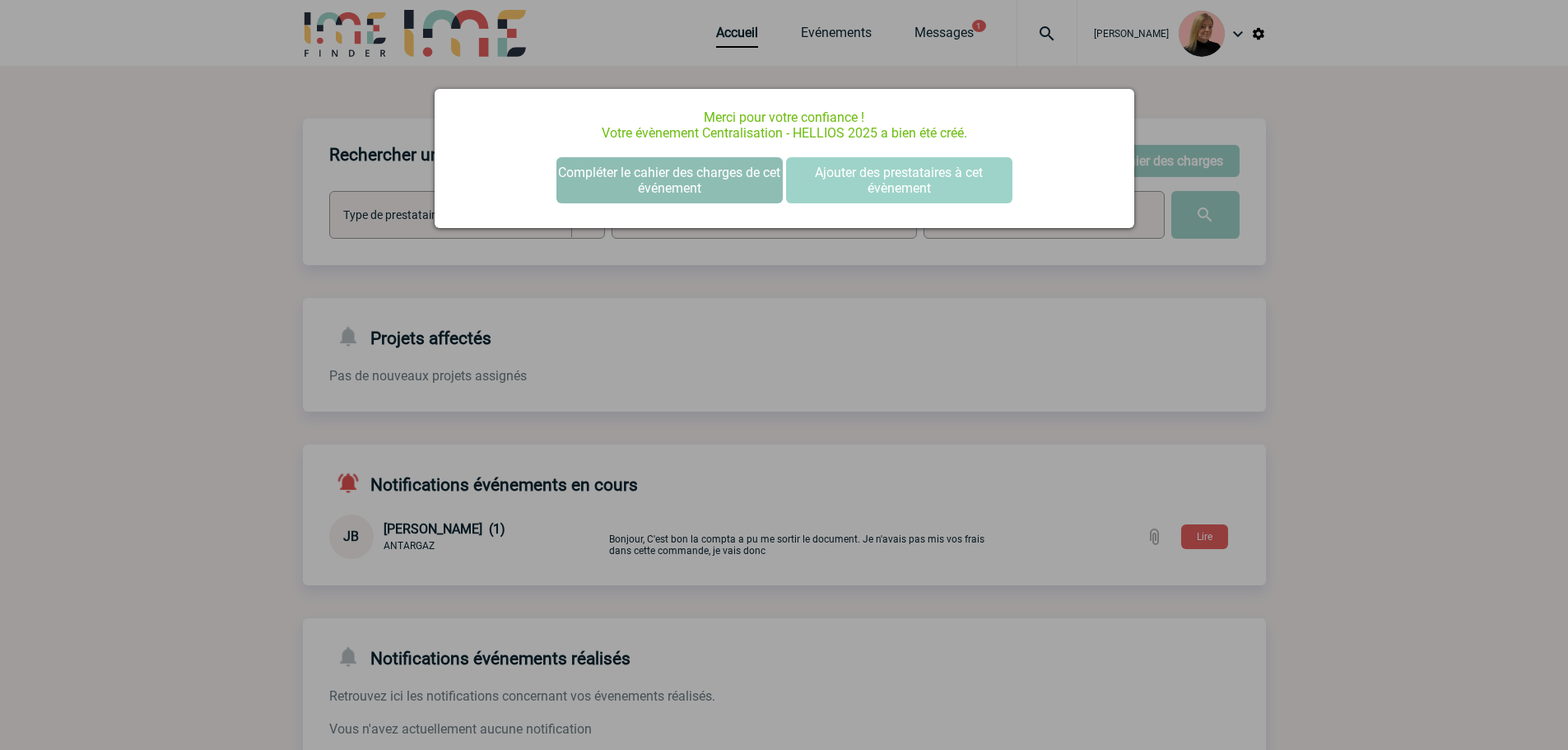
click at [642, 188] on button "Compléter le cahier des charges de cet événement" at bounding box center [670, 180] width 226 height 46
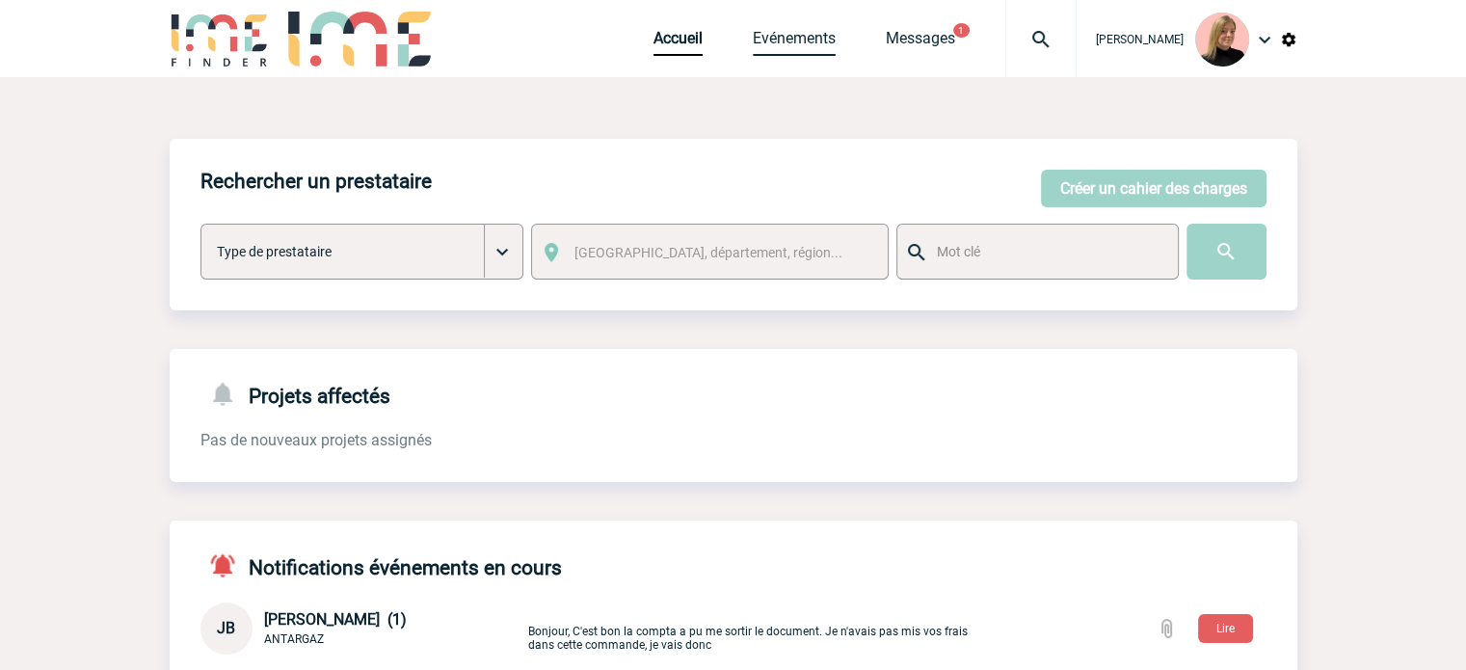
click at [829, 46] on link "Evénements" at bounding box center [794, 42] width 83 height 27
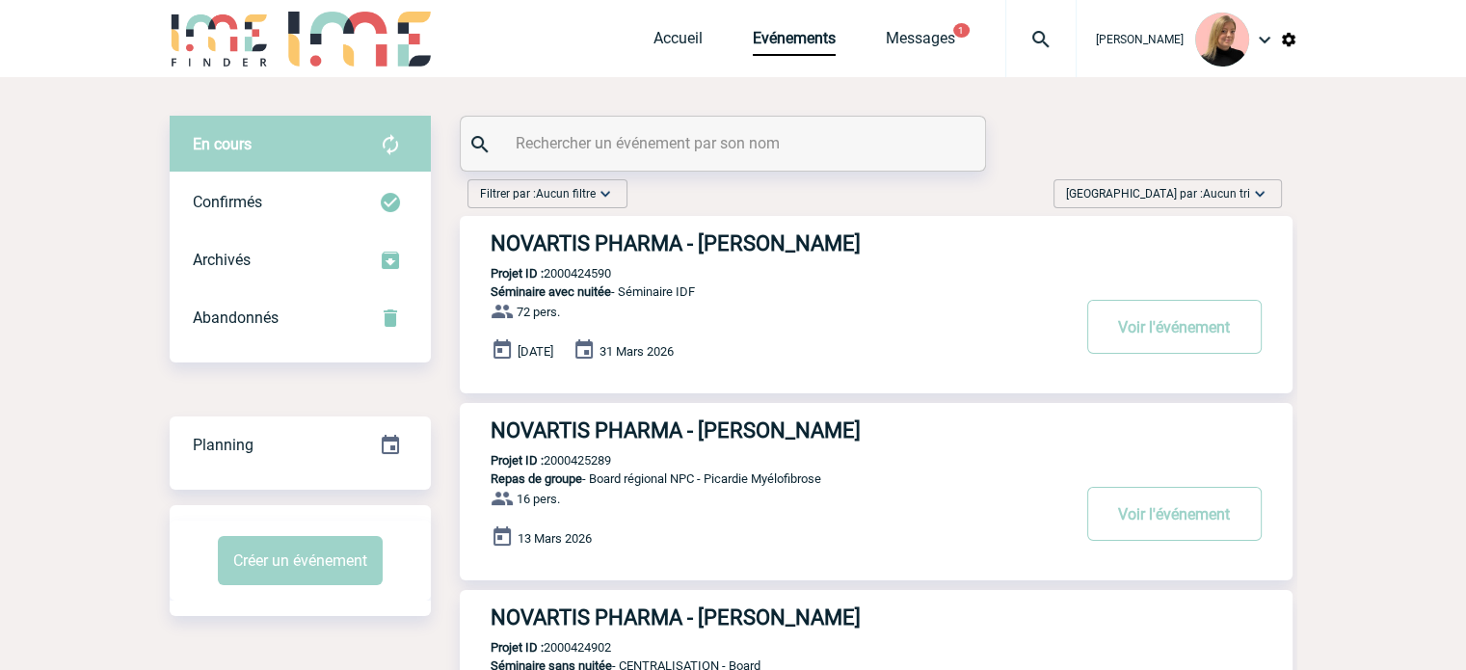
click at [1190, 188] on span "[GEOGRAPHIC_DATA] par : Aucun tri" at bounding box center [1158, 193] width 184 height 19
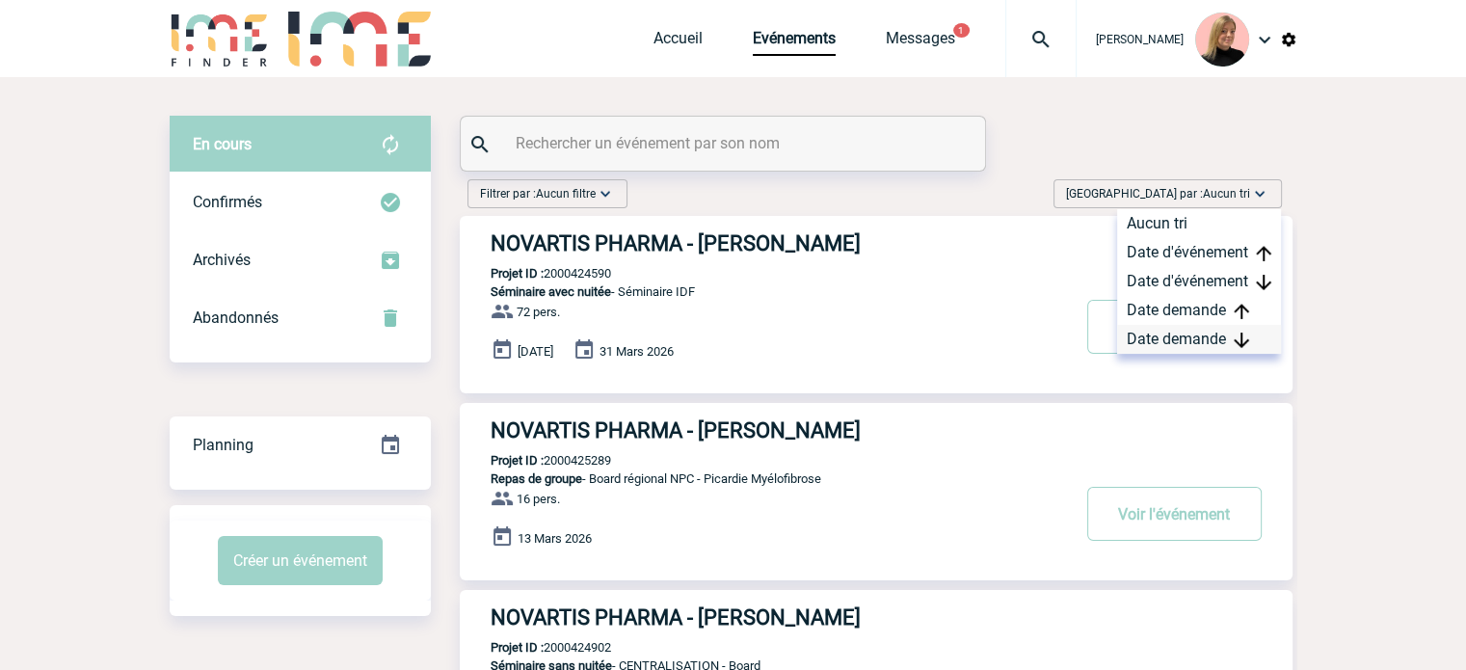
click at [1191, 336] on div "Date demande" at bounding box center [1199, 339] width 164 height 29
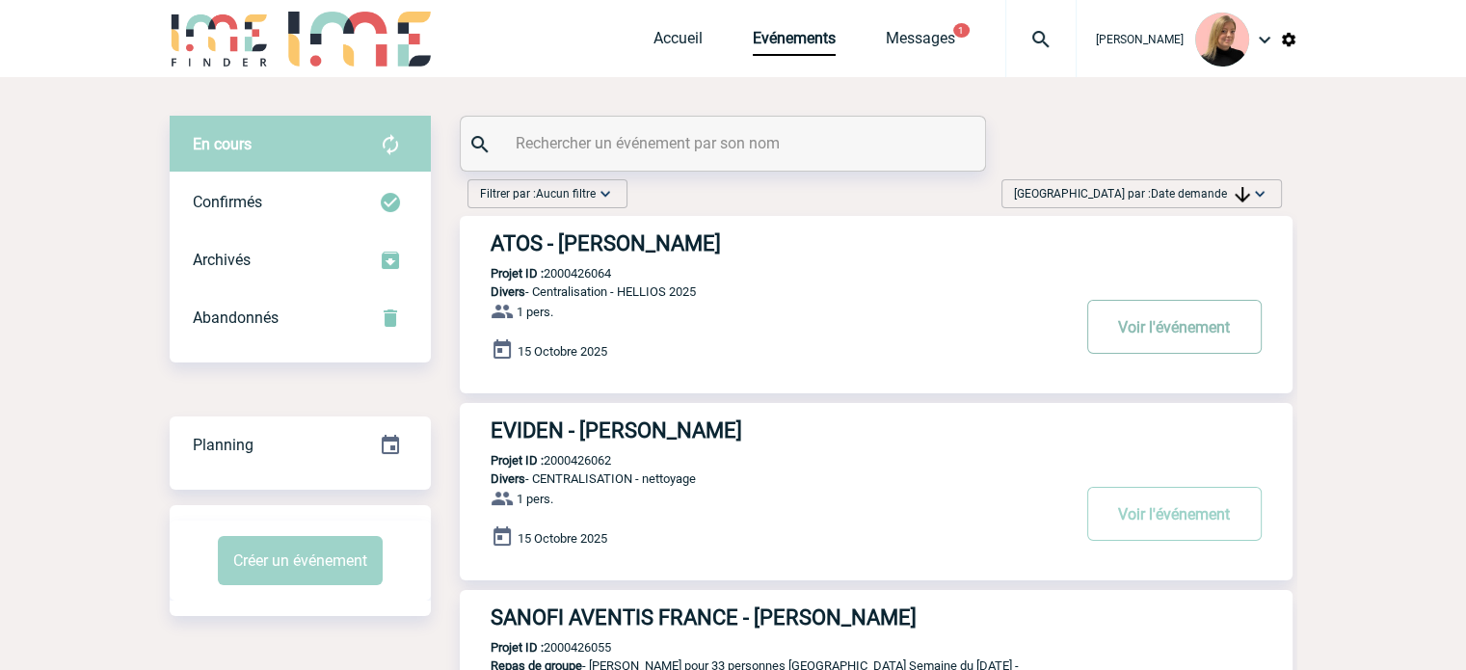
click at [1149, 331] on button "Voir l'événement" at bounding box center [1174, 327] width 174 height 54
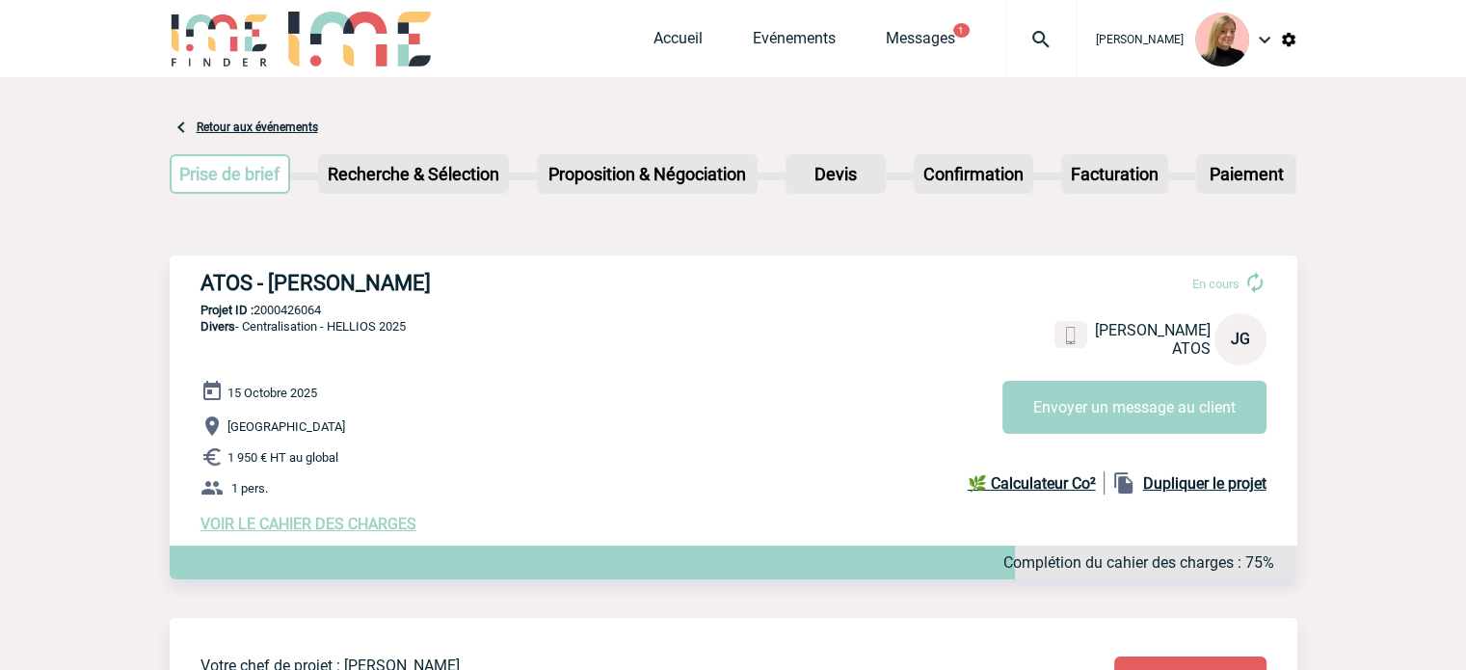
drag, startPoint x: 202, startPoint y: 283, endPoint x: 485, endPoint y: 292, distance: 282.5
click at [484, 292] on h3 "ATOS - [PERSON_NAME]" at bounding box center [489, 283] width 578 height 24
copy h3 "ATOS - [PERSON_NAME]"
click at [258, 306] on p "Projet ID : 2000426064" at bounding box center [734, 310] width 1128 height 14
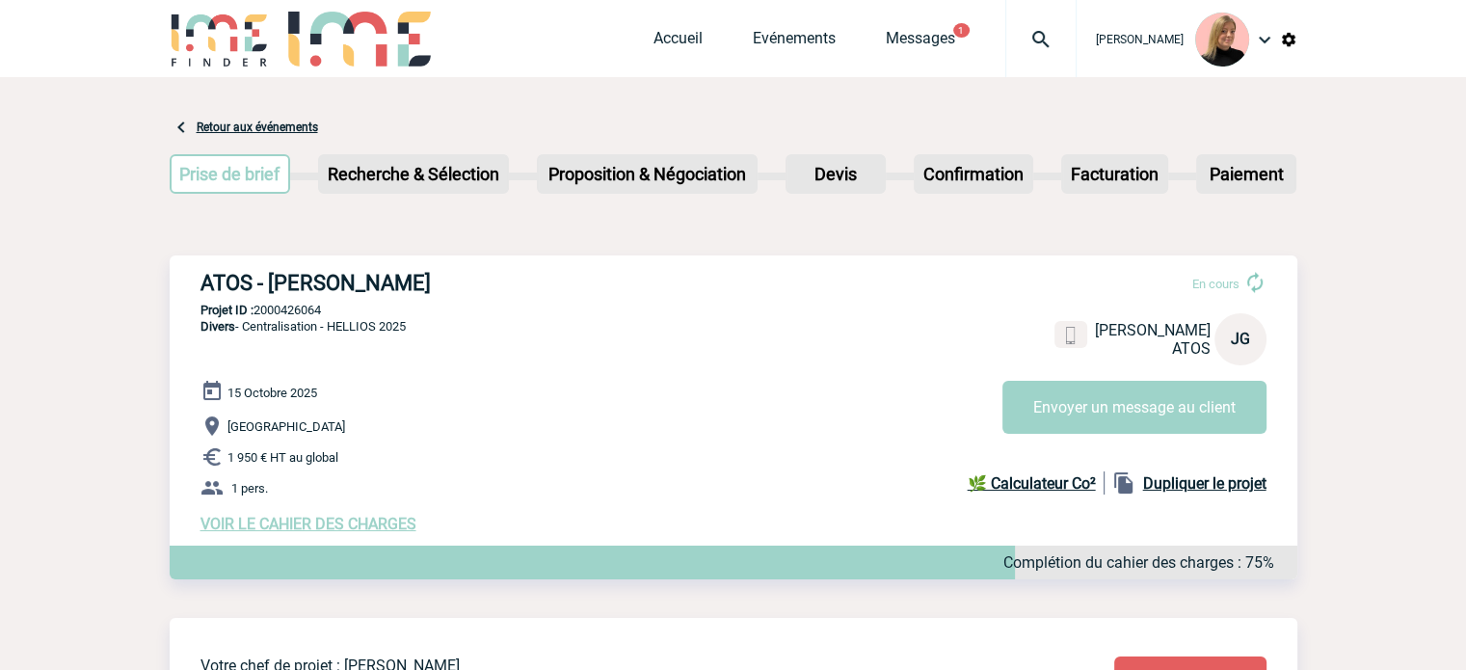
copy p "2000426064"
click at [295, 308] on p "Projet ID : 2000426064" at bounding box center [734, 310] width 1128 height 14
click at [304, 318] on div "ATOS - [PERSON_NAME] En cours [PERSON_NAME] GPOZO ATOS JG Envoyer un message au…" at bounding box center [734, 401] width 1128 height 293
click at [301, 307] on p "Projet ID : 2000426064" at bounding box center [734, 310] width 1128 height 14
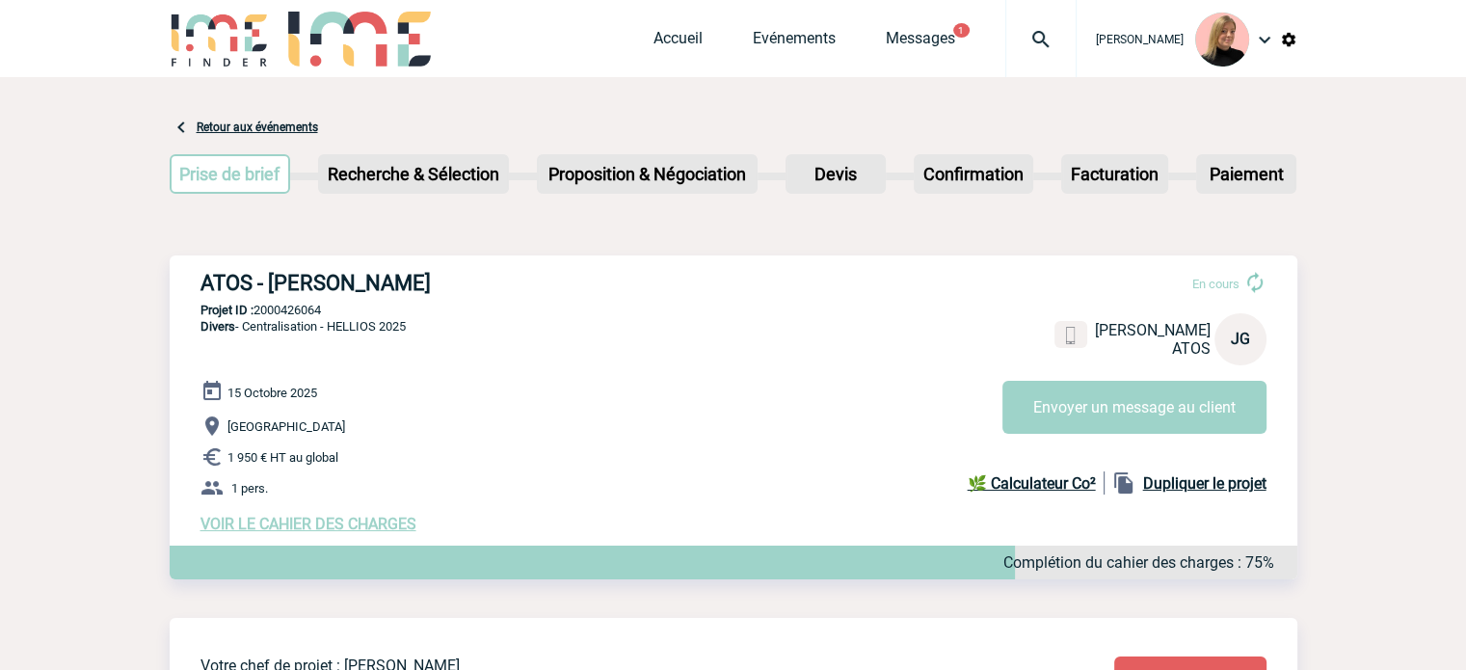
click at [301, 307] on p "Projet ID : 2000426064" at bounding box center [734, 310] width 1128 height 14
click at [376, 329] on span "Divers - Centralisation - HELLIOS 2025" at bounding box center [302, 326] width 205 height 14
click at [405, 282] on h3 "ATOS - [PERSON_NAME]" at bounding box center [489, 283] width 578 height 24
copy h3 "GPOZO"
